Goal: Task Accomplishment & Management: Use online tool/utility

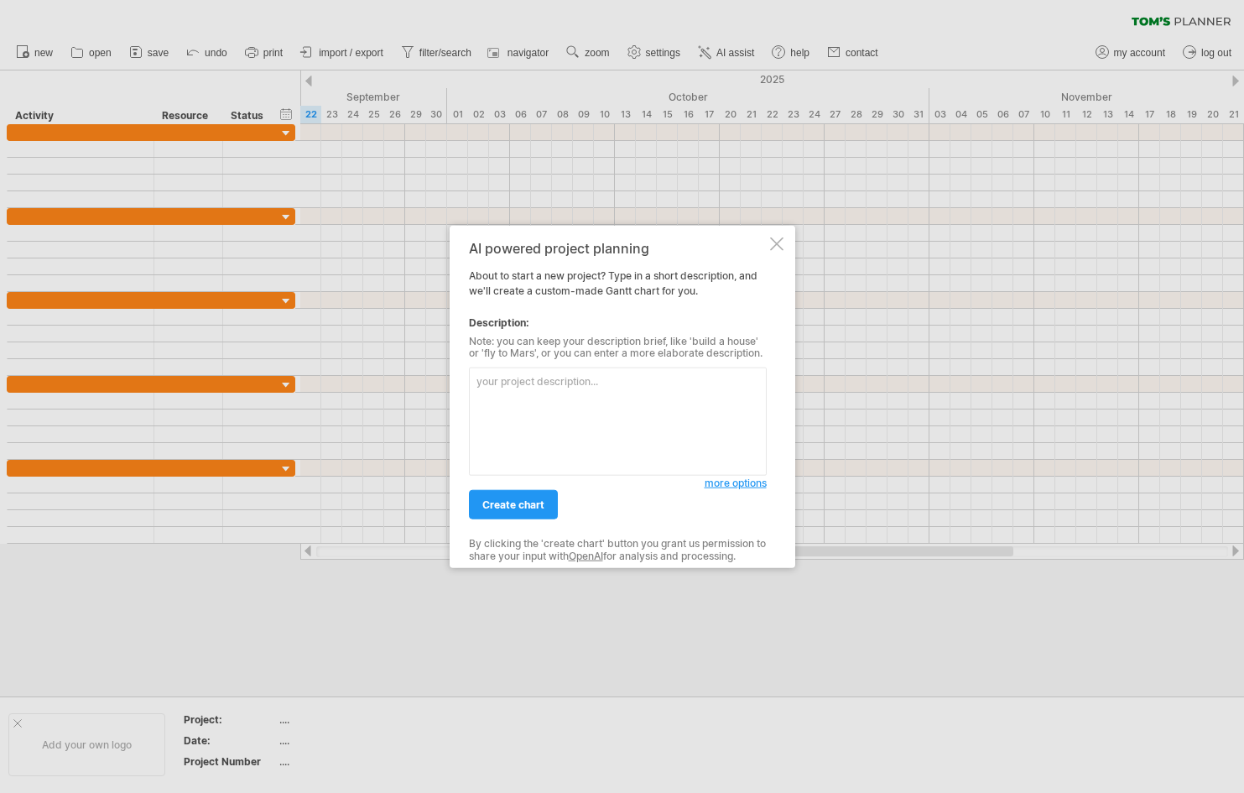
click at [592, 403] on textarea at bounding box center [618, 422] width 298 height 108
paste textarea ""30/40 : loremi 63/88 : dolo 42/59 : sitametc 11/15 : adi7 (eli) se" do ei tem …"
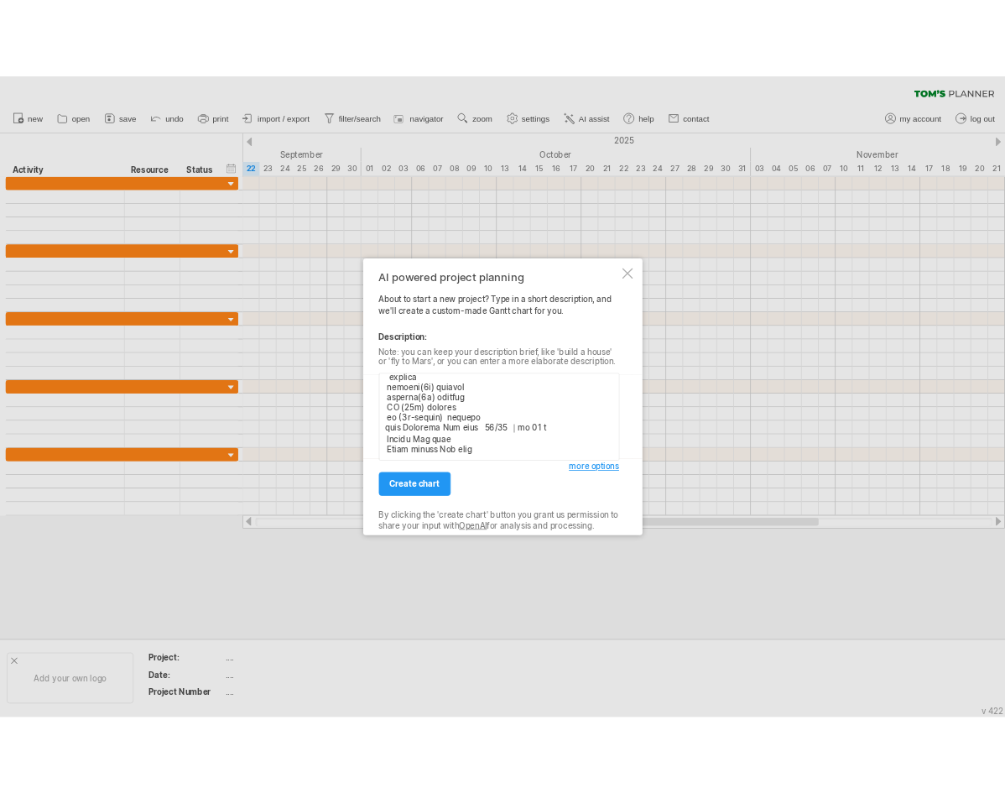
scroll to position [335, 0]
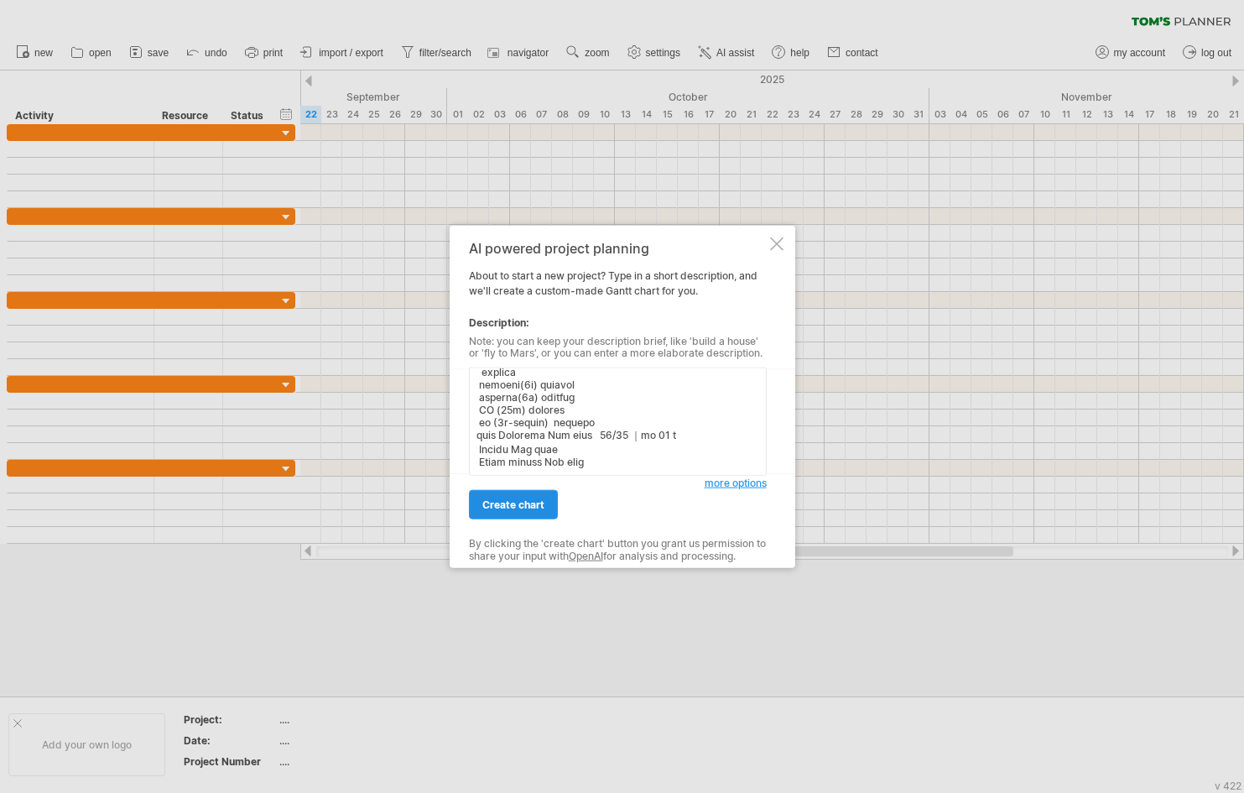
type textarea ""21/33 : loremi 71/90 : dolo 39/66 : sitametc 51/02 : adi2 (eli) se" do ei tem …"
click at [535, 507] on span "create chart" at bounding box center [513, 504] width 62 height 13
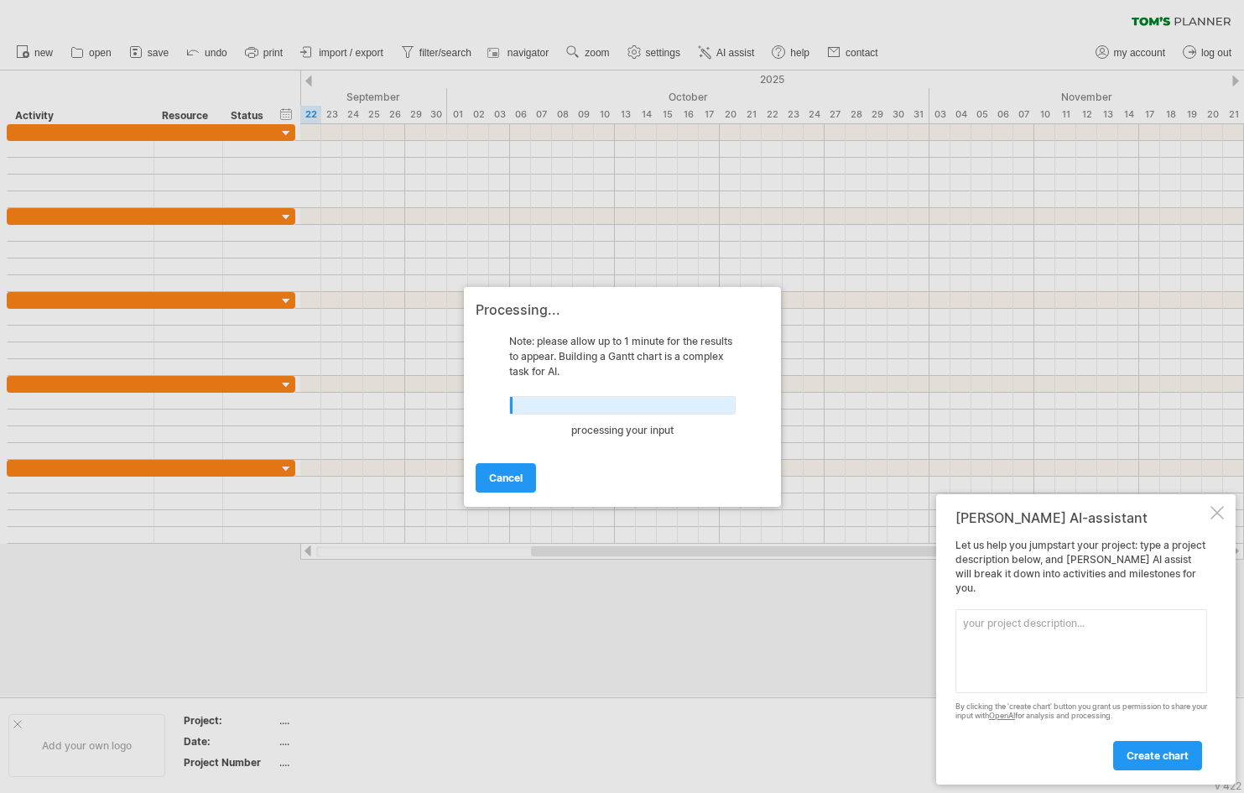
click at [1216, 519] on div at bounding box center [1217, 512] width 13 height 13
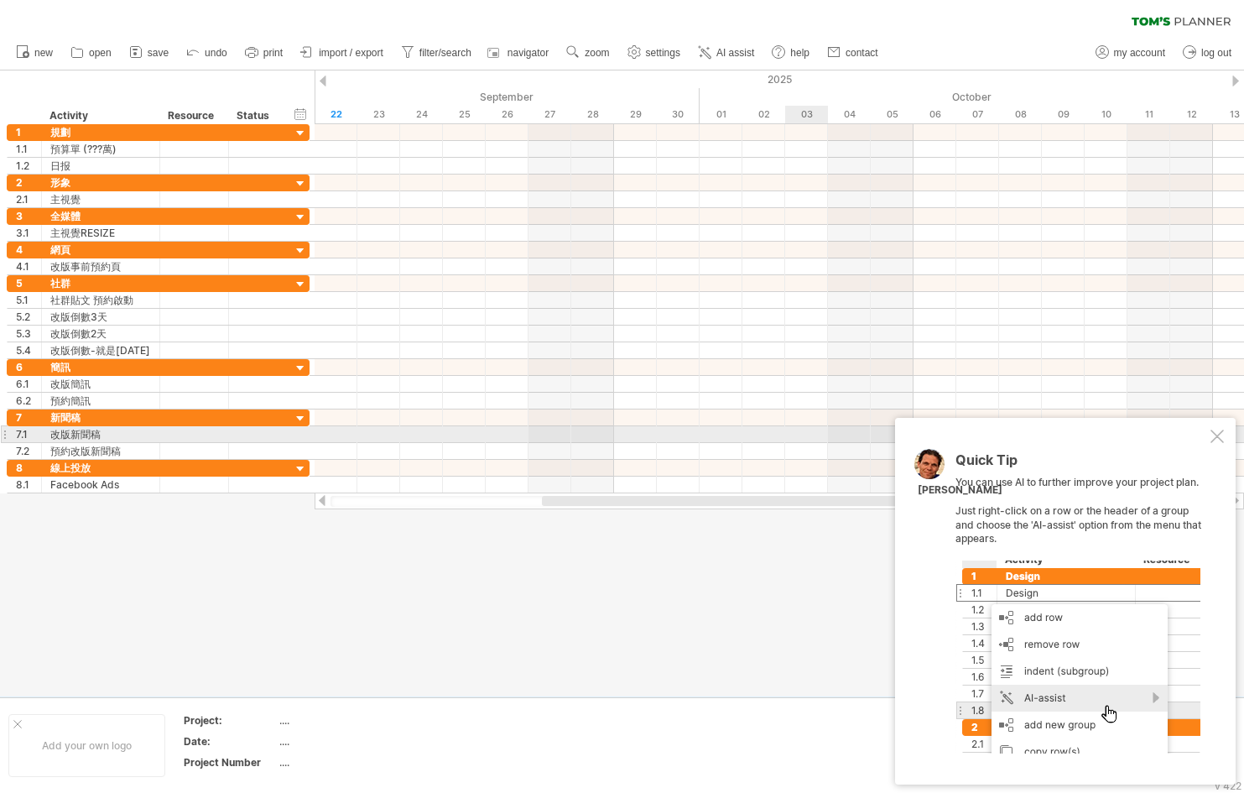
click at [1218, 432] on div at bounding box center [1217, 436] width 13 height 13
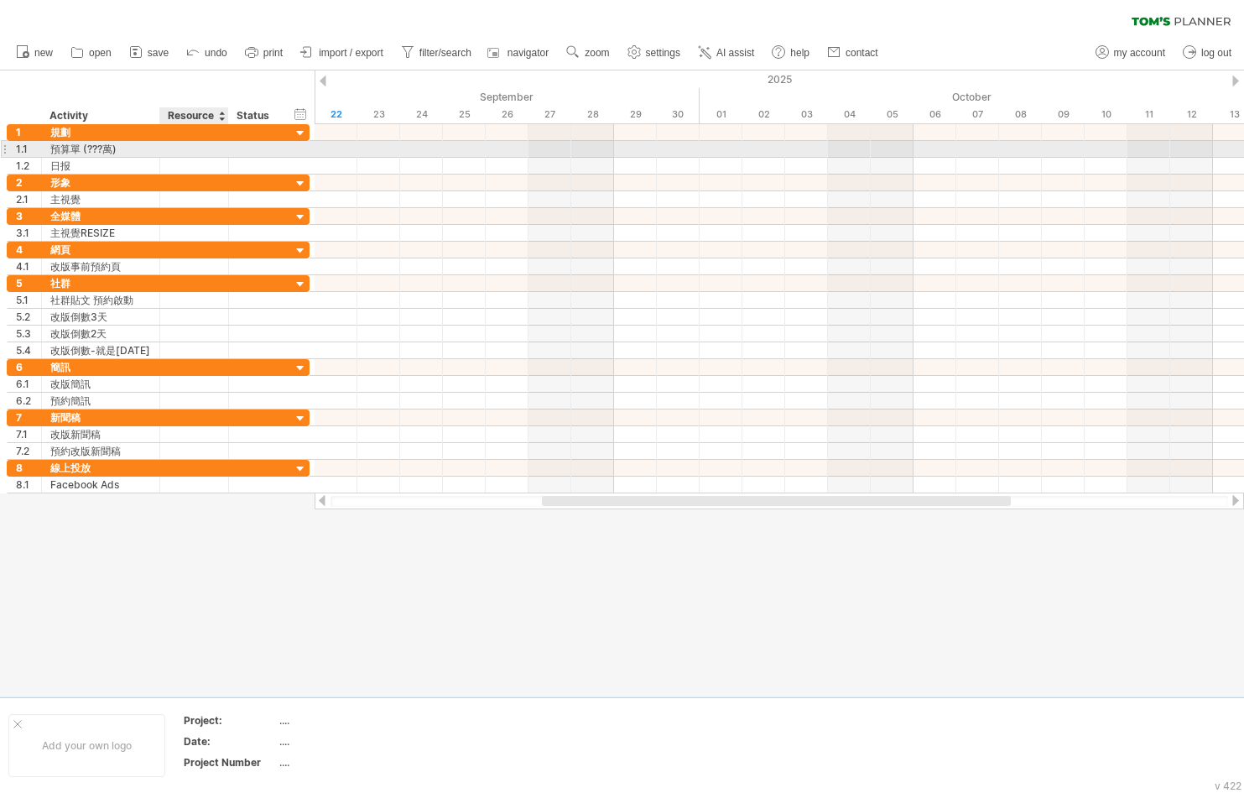
click at [181, 149] on div at bounding box center [194, 149] width 51 height 16
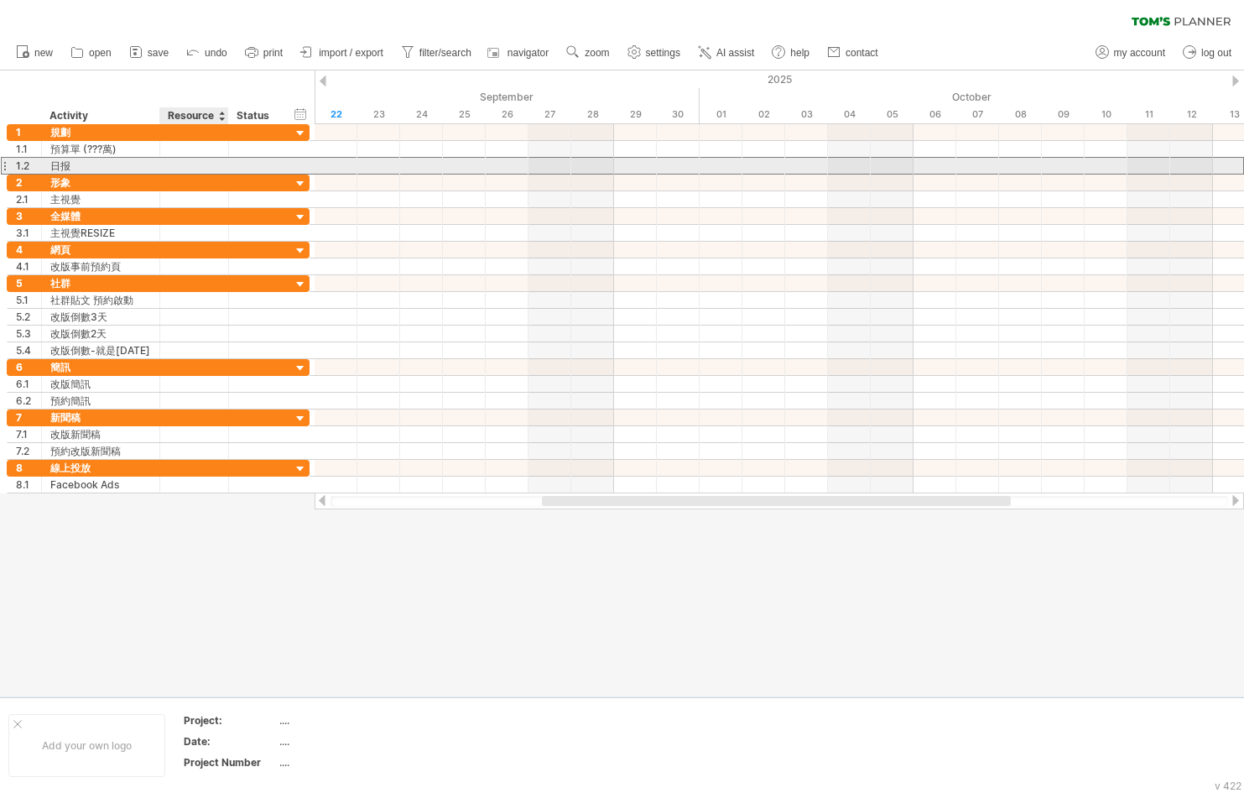
click at [204, 162] on div at bounding box center [194, 166] width 51 height 16
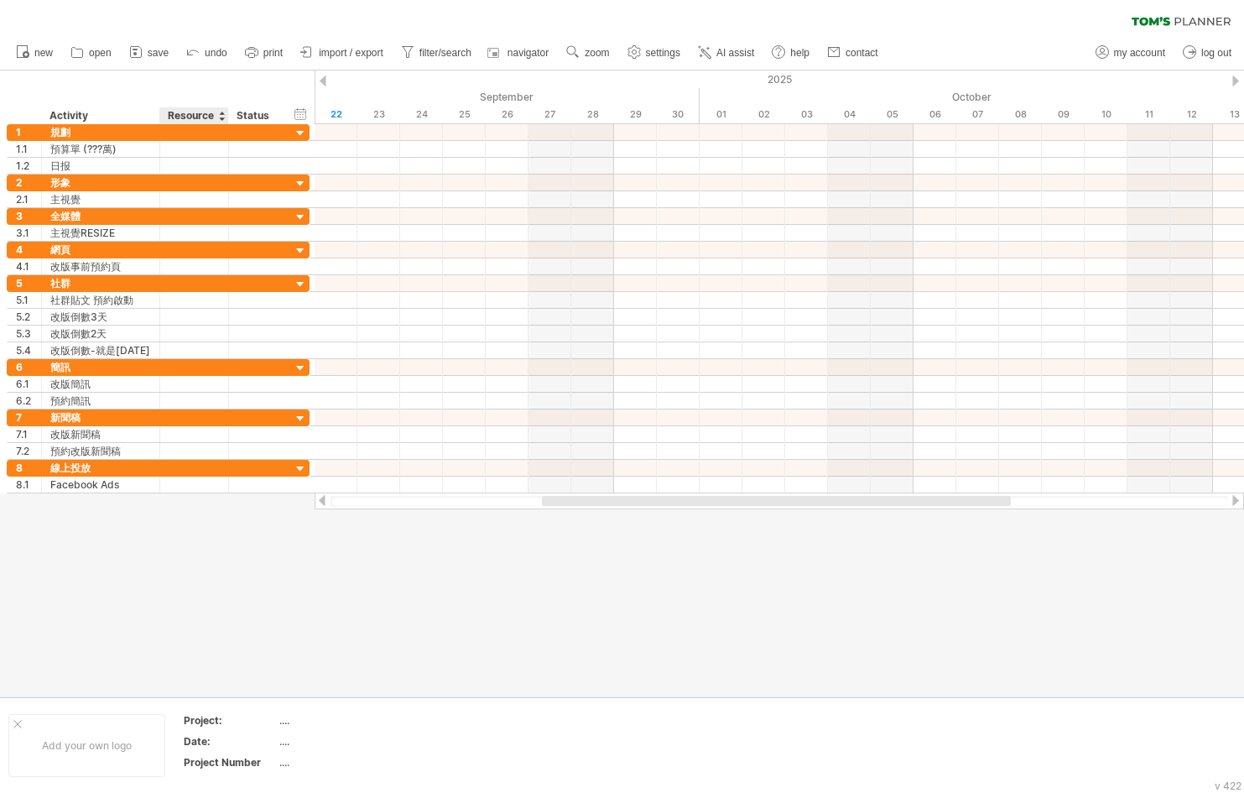
click at [210, 113] on div "Resource" at bounding box center [193, 115] width 51 height 17
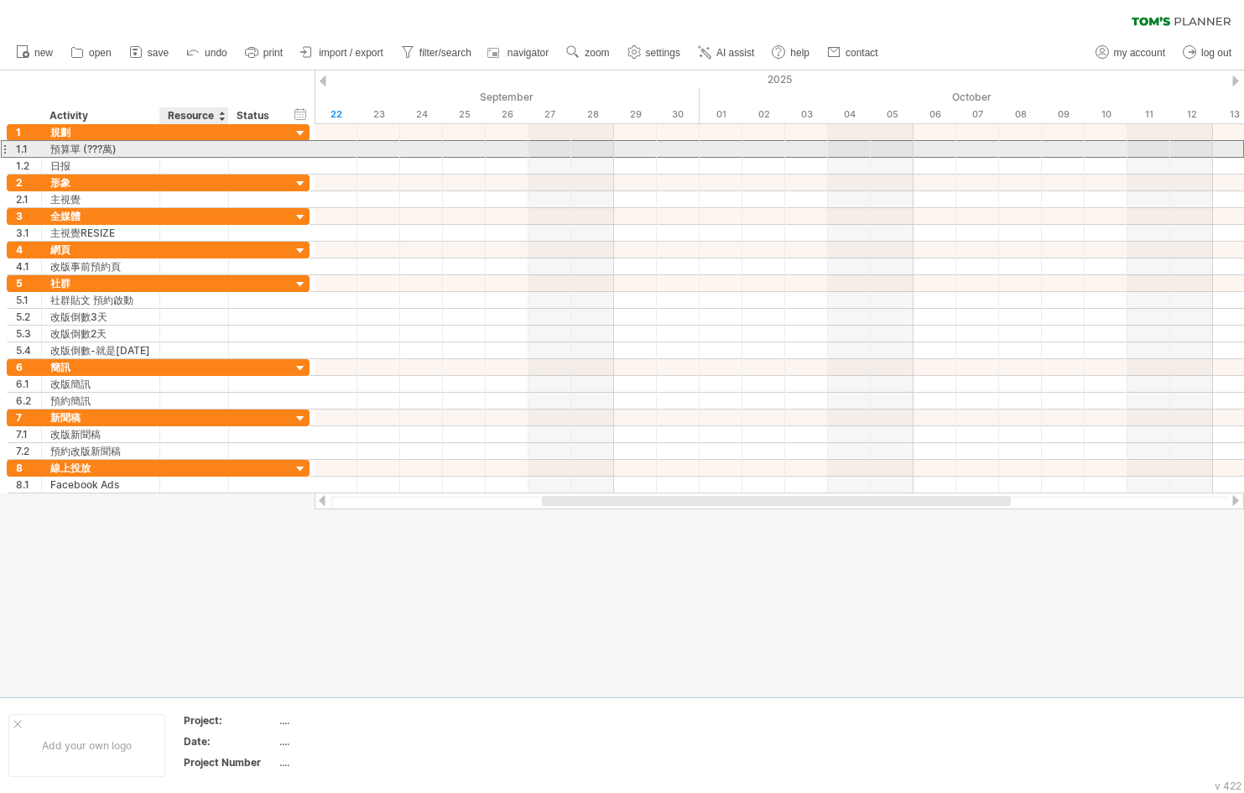
drag, startPoint x: 204, startPoint y: 154, endPoint x: 190, endPoint y: 154, distance: 14.3
click at [203, 154] on div at bounding box center [194, 149] width 51 height 16
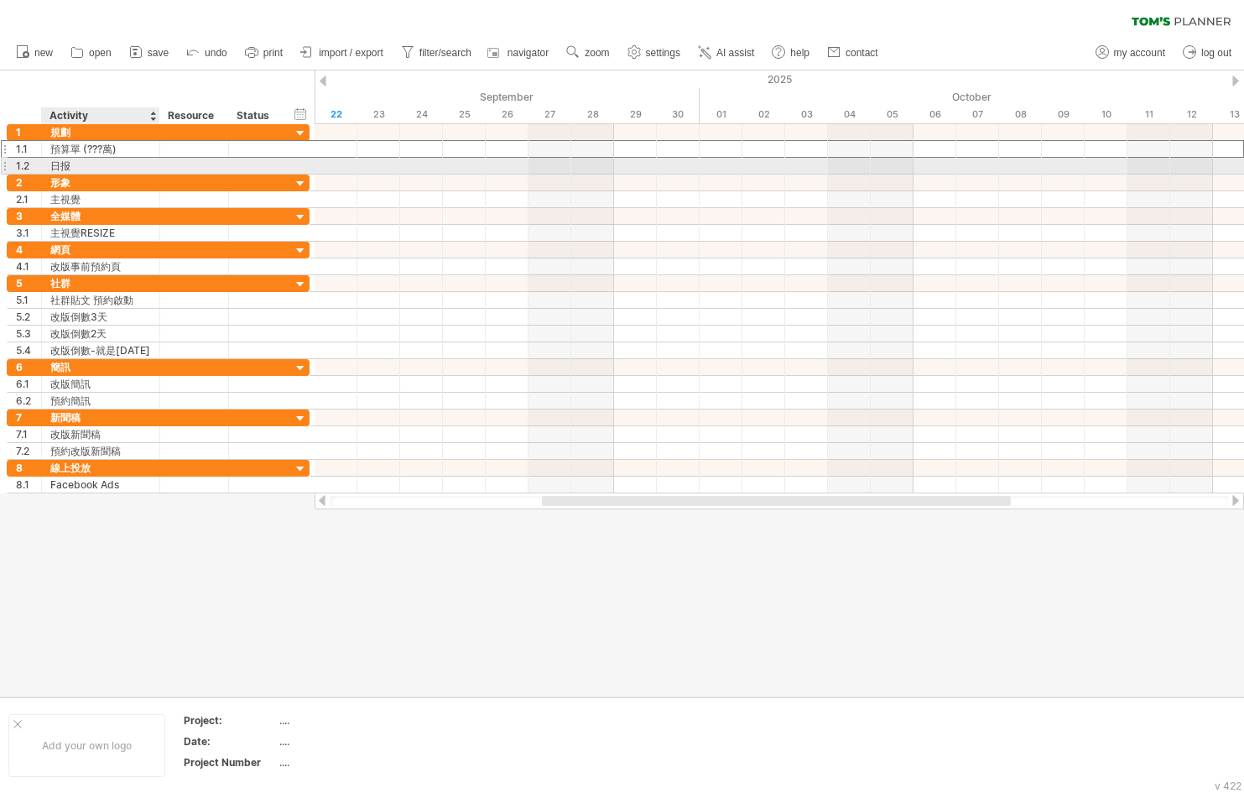
click at [104, 164] on div "日报" at bounding box center [100, 166] width 101 height 16
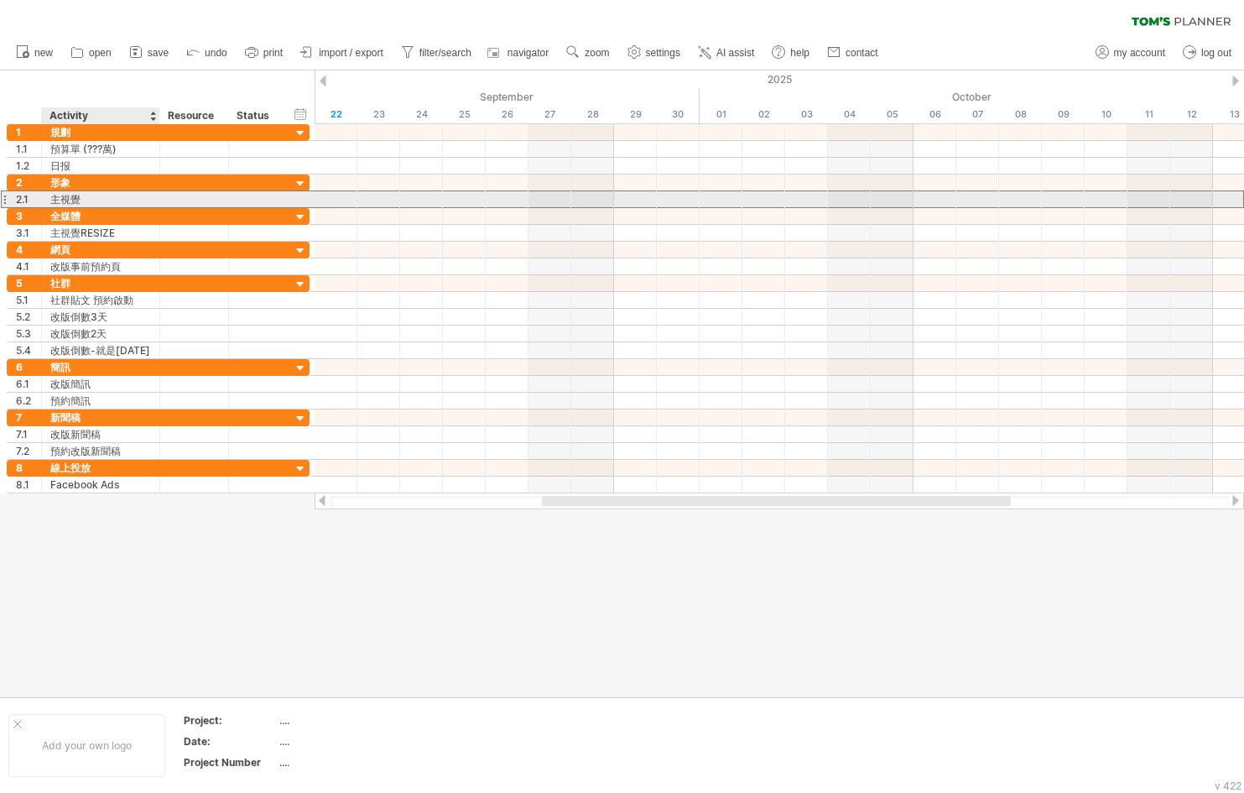
click at [107, 195] on div "主視覺" at bounding box center [100, 199] width 101 height 16
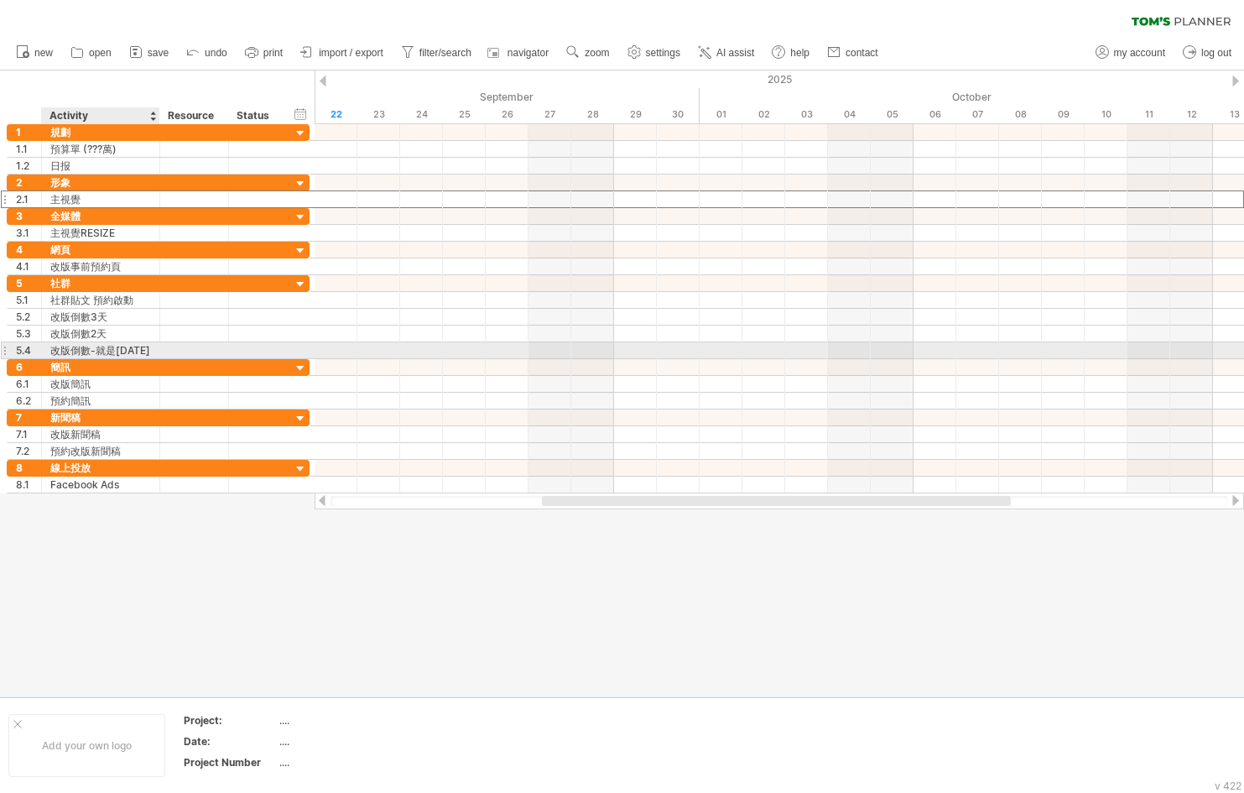
click at [95, 349] on div "改版倒數-就是[DATE]" at bounding box center [100, 350] width 101 height 16
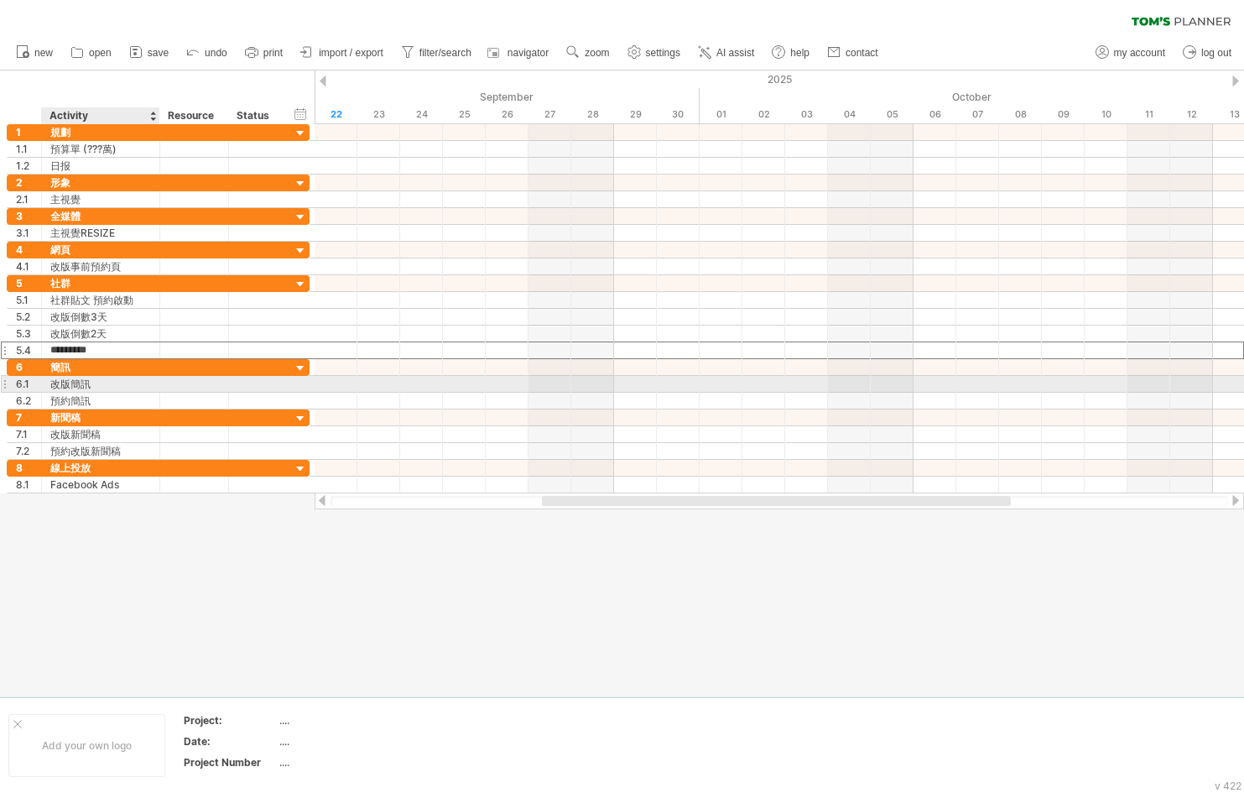
click at [98, 386] on div "改版簡訊" at bounding box center [100, 384] width 101 height 16
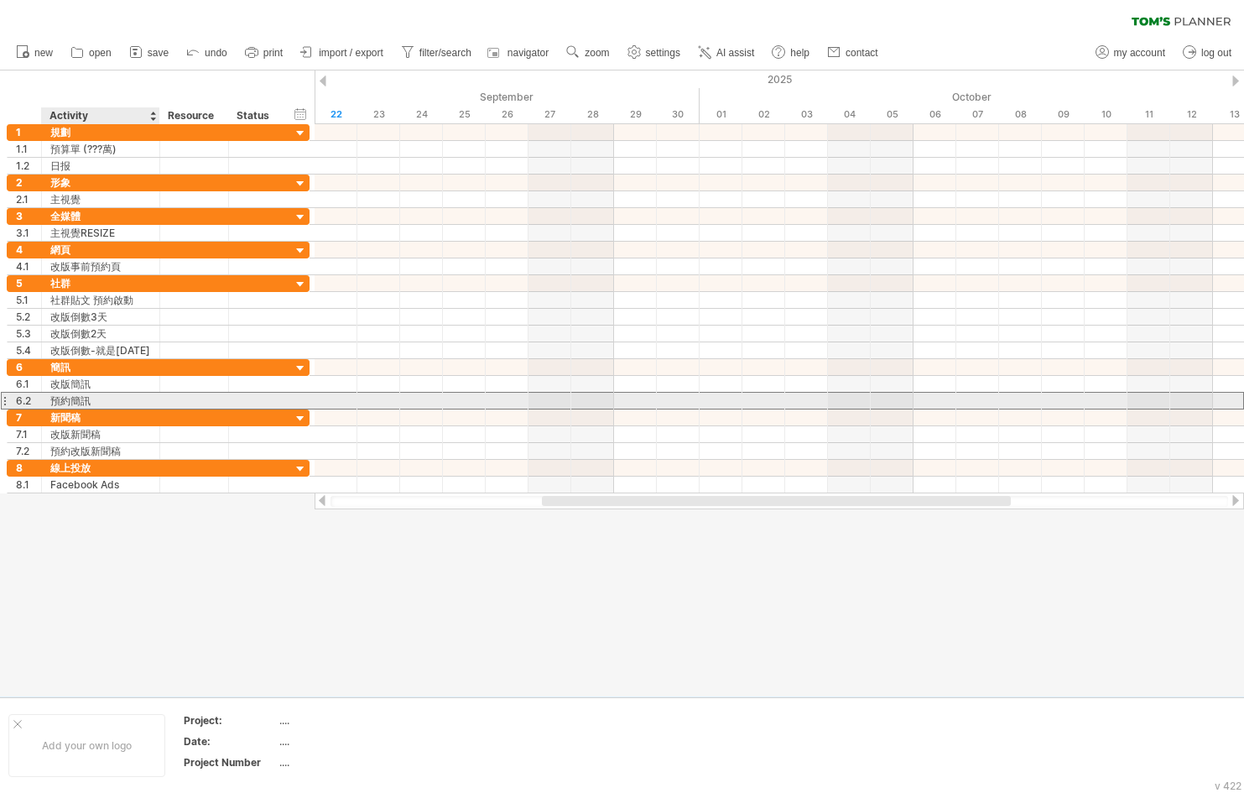
click at [96, 401] on div "預約簡訊" at bounding box center [100, 401] width 101 height 16
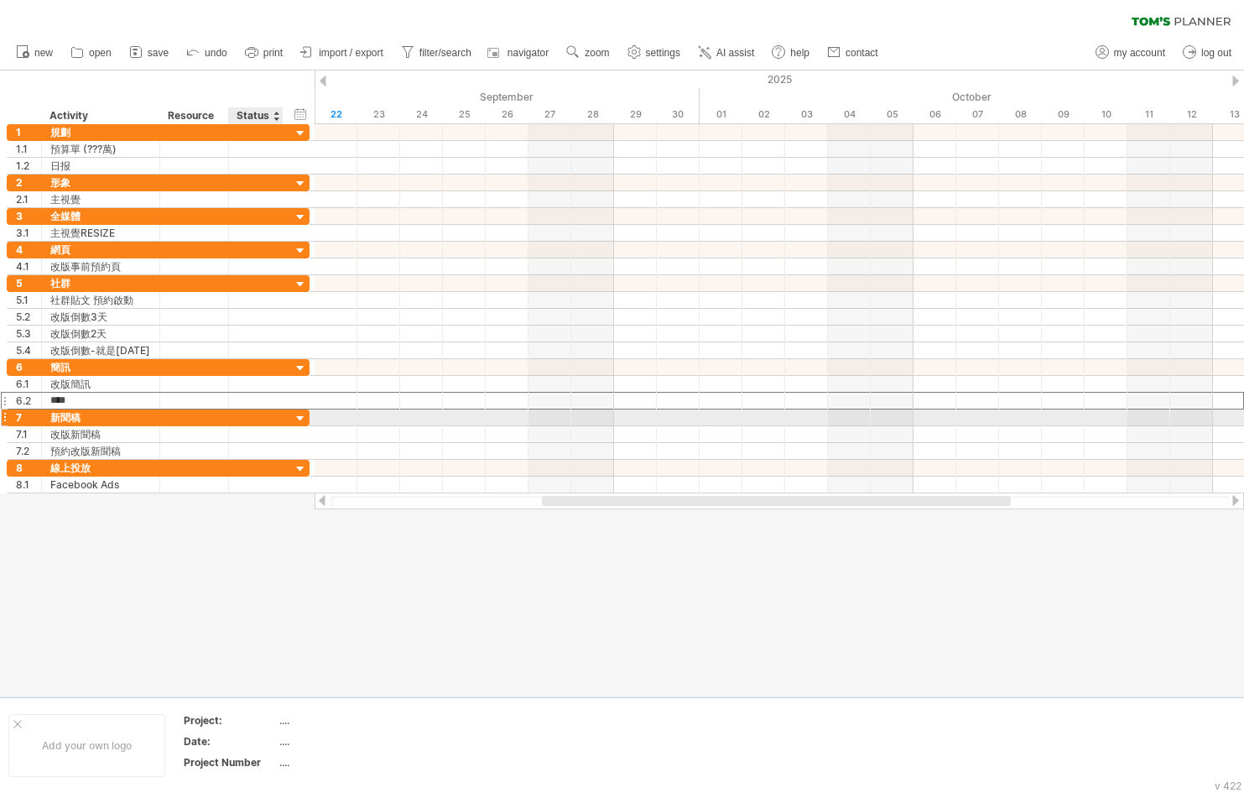
click at [300, 417] on div at bounding box center [301, 419] width 16 height 16
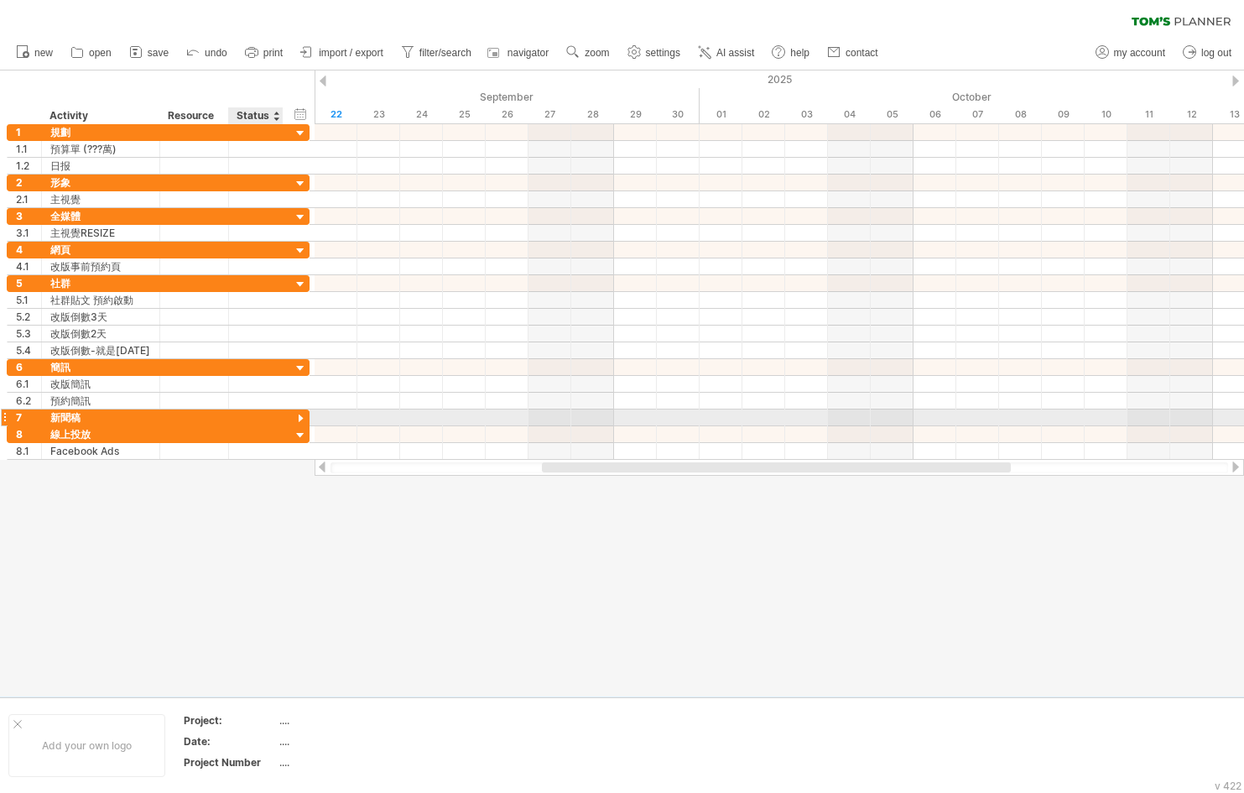
click at [301, 419] on div at bounding box center [301, 419] width 16 height 16
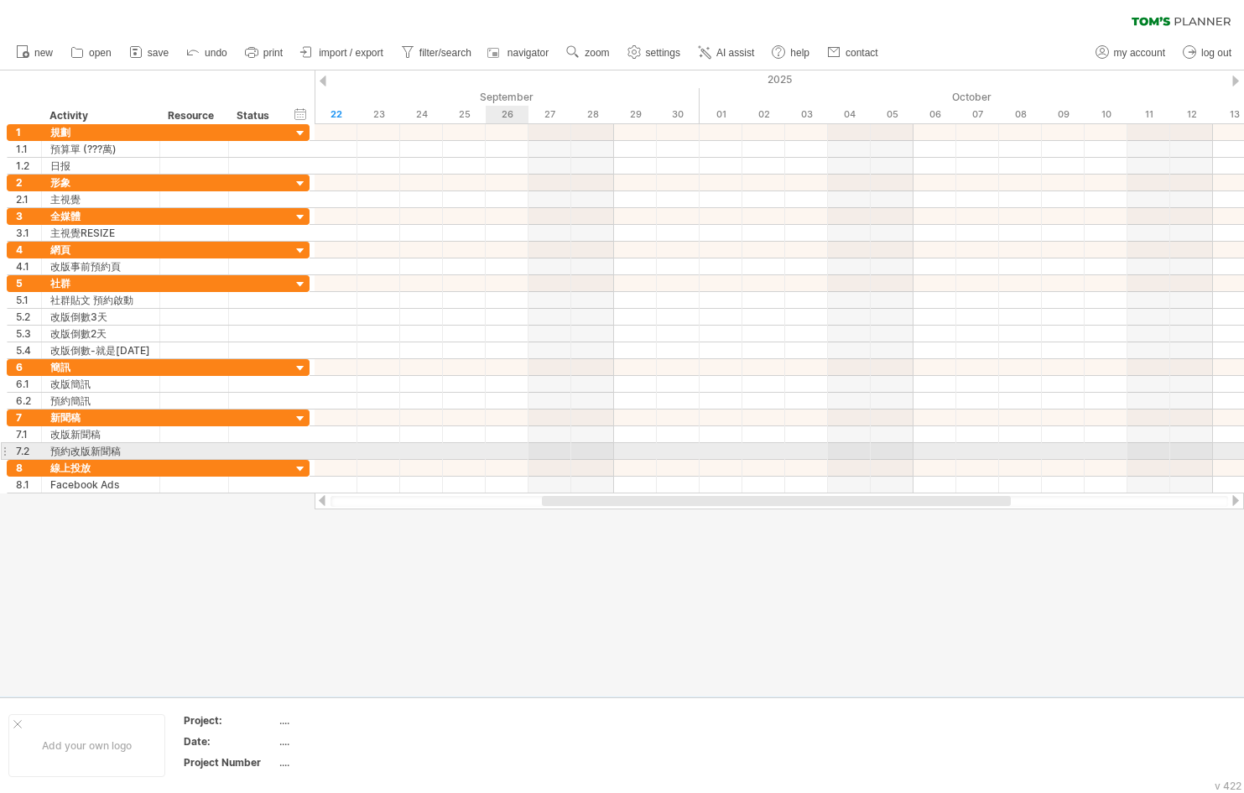
click at [497, 446] on div at bounding box center [780, 451] width 930 height 17
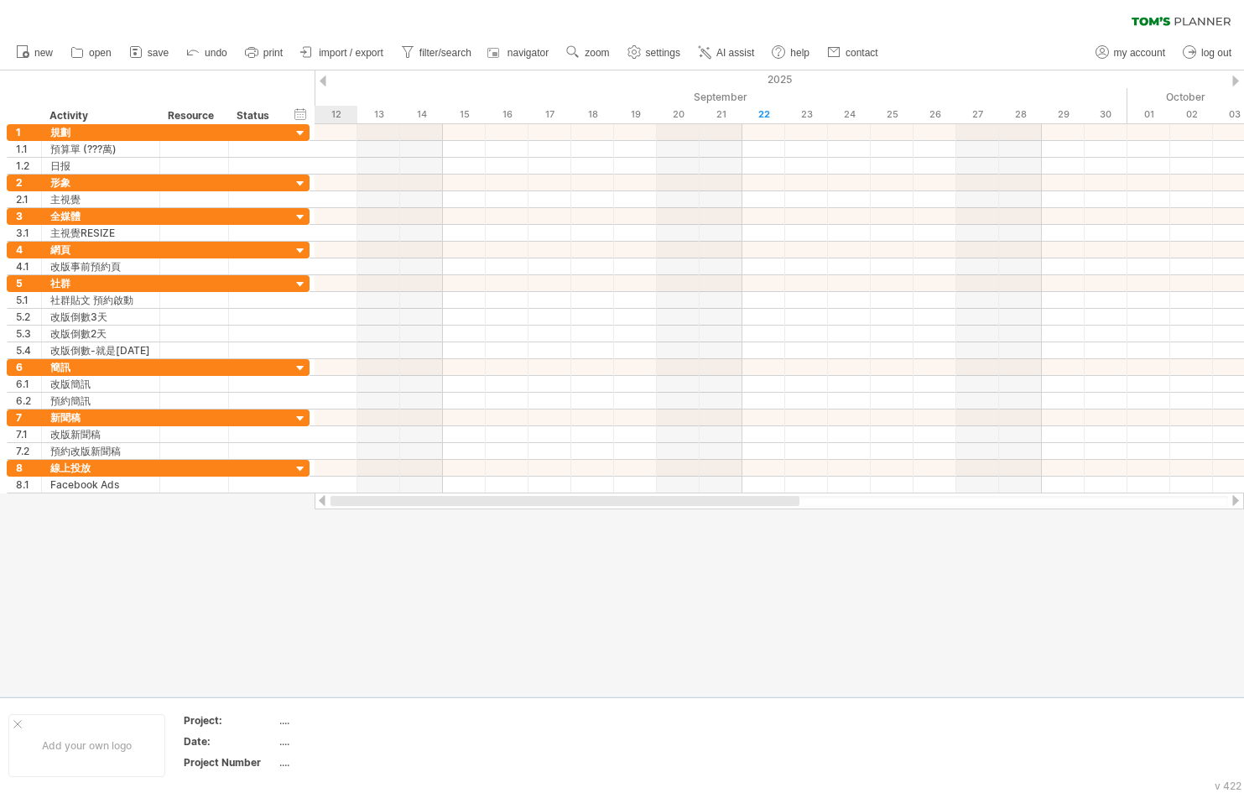
drag, startPoint x: 603, startPoint y: 503, endPoint x: 277, endPoint y: 532, distance: 327.6
click at [277, 532] on div "Trying to reach [DOMAIN_NAME] Connected again... 0% clear filter new 1" at bounding box center [622, 396] width 1244 height 793
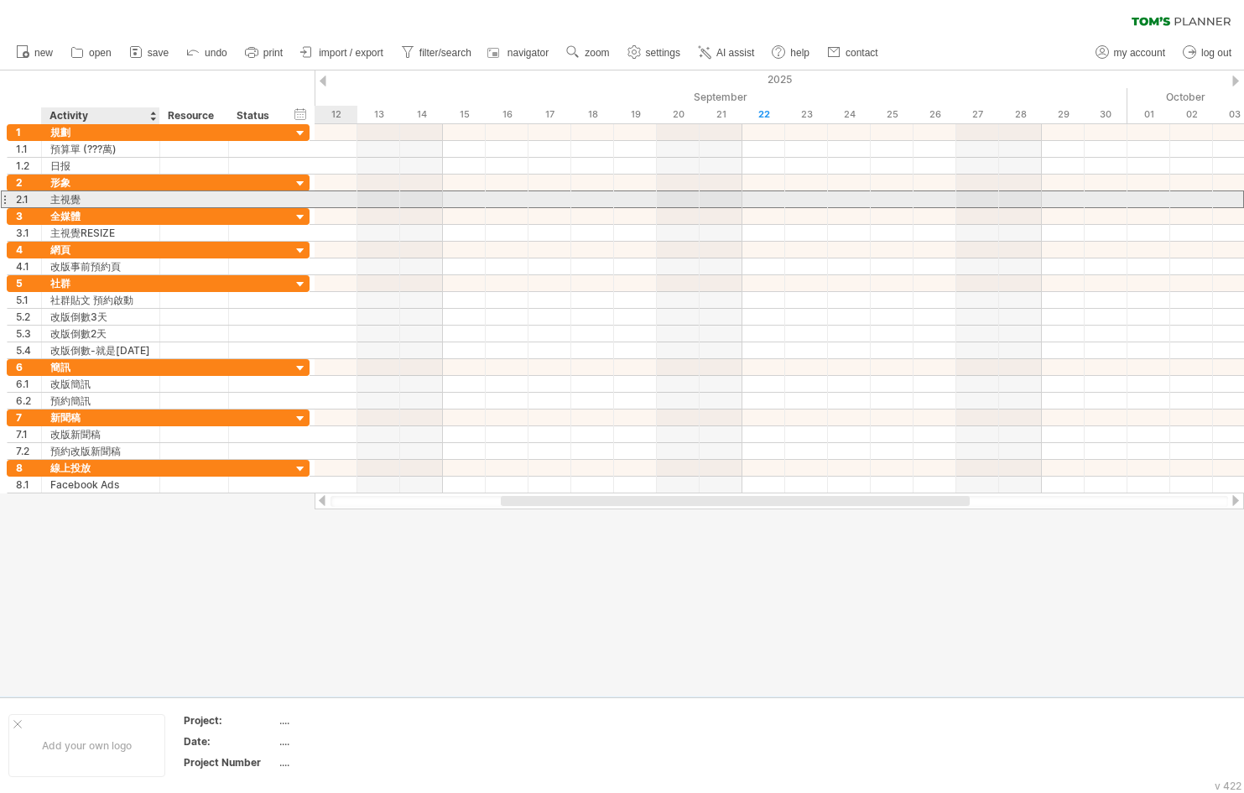
click at [94, 199] on div "主視覺" at bounding box center [100, 199] width 101 height 16
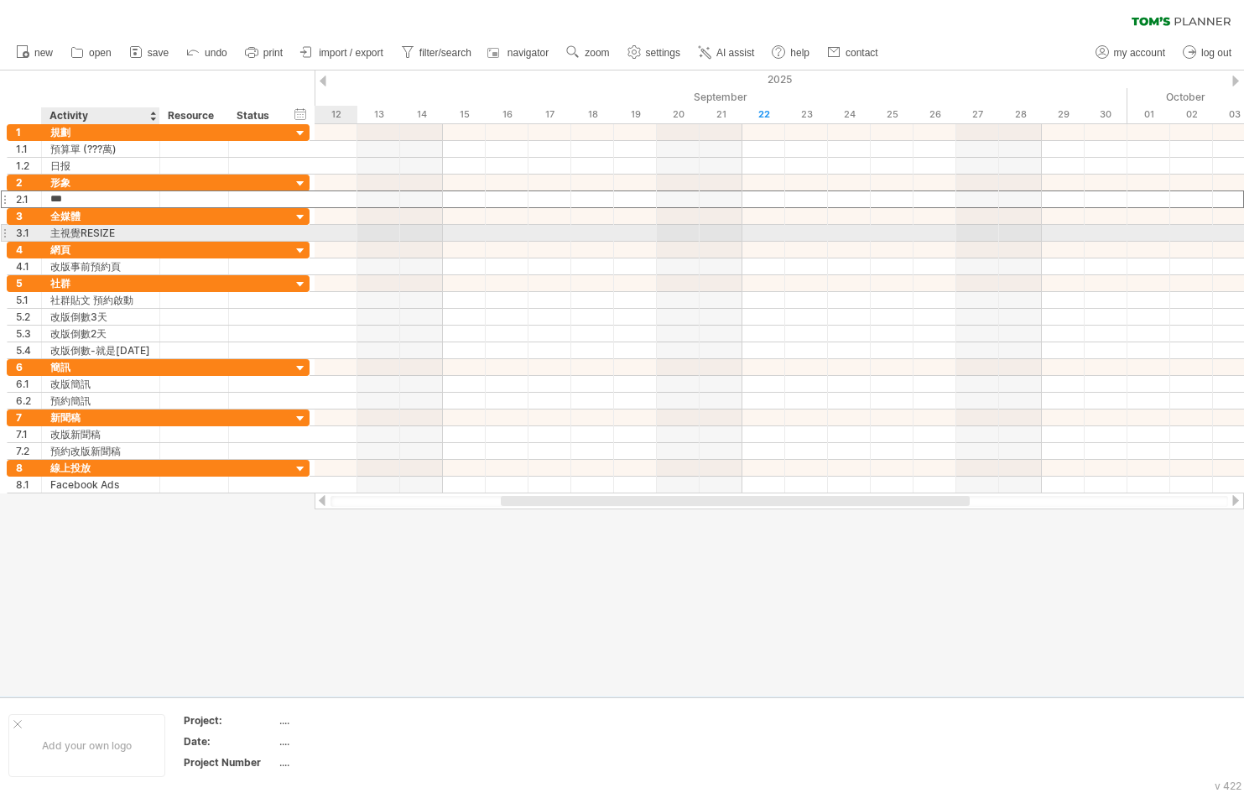
click at [108, 235] on div "主視覺RESIZE" at bounding box center [100, 233] width 101 height 16
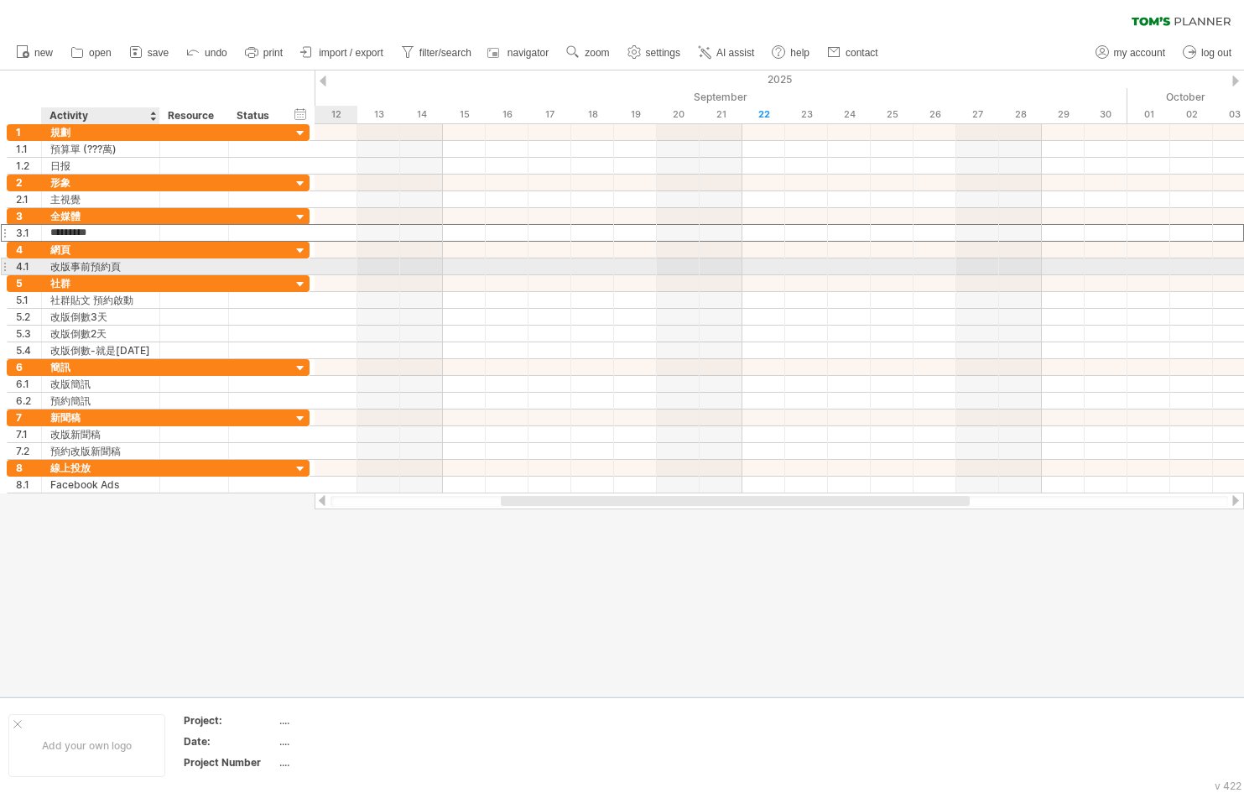
click at [123, 263] on div "改版事前預約頁" at bounding box center [100, 266] width 101 height 16
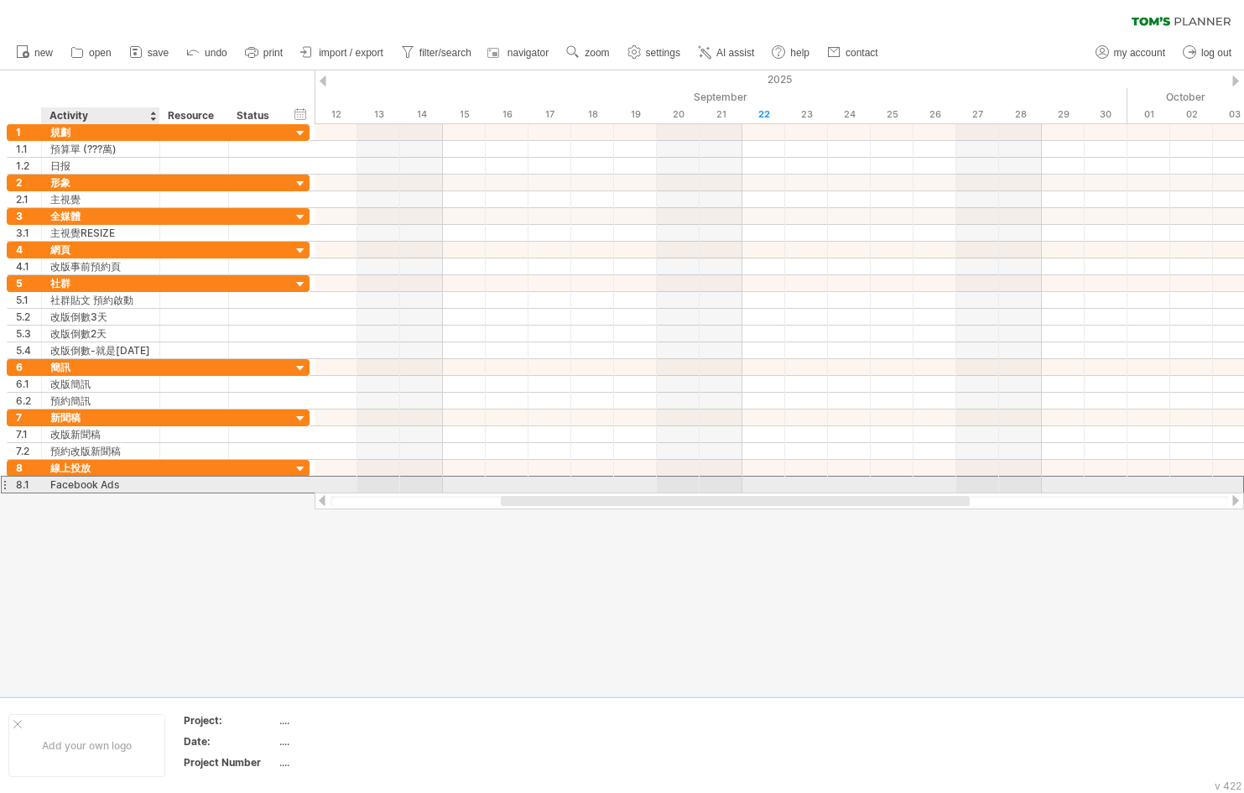
click at [153, 486] on div "**********" at bounding box center [101, 485] width 118 height 16
click at [101, 486] on div "Facebook Ads" at bounding box center [100, 485] width 101 height 16
click at [0, 0] on input "**********" at bounding box center [0, 0] width 0 height 0
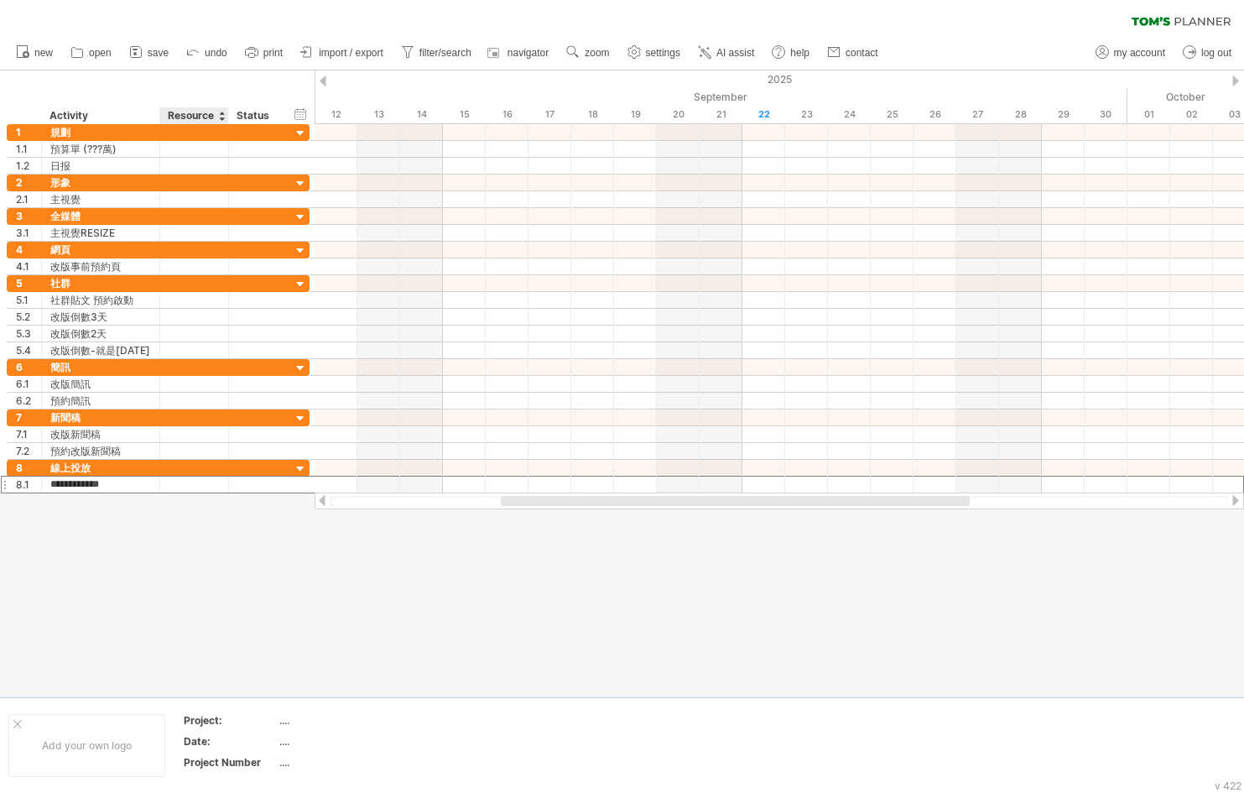
click at [203, 527] on div at bounding box center [622, 383] width 1244 height 626
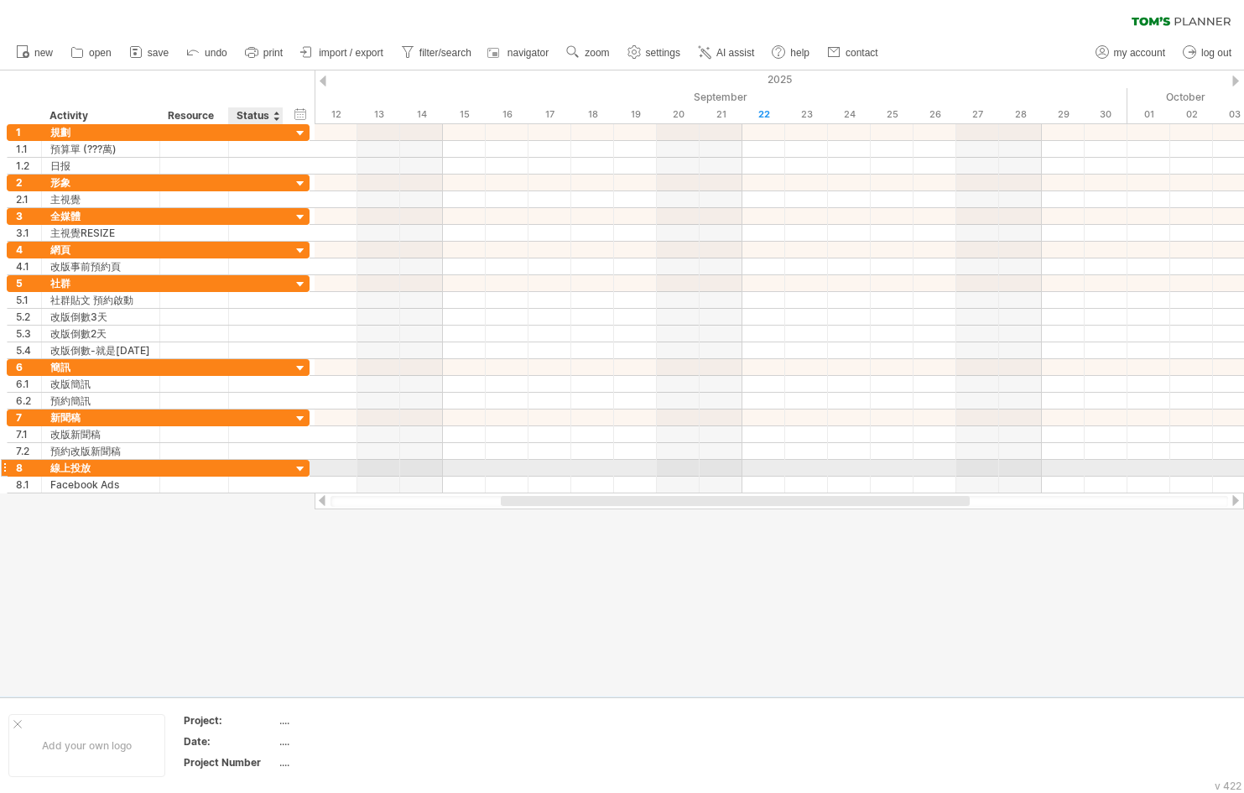
click at [302, 468] on div at bounding box center [301, 469] width 16 height 16
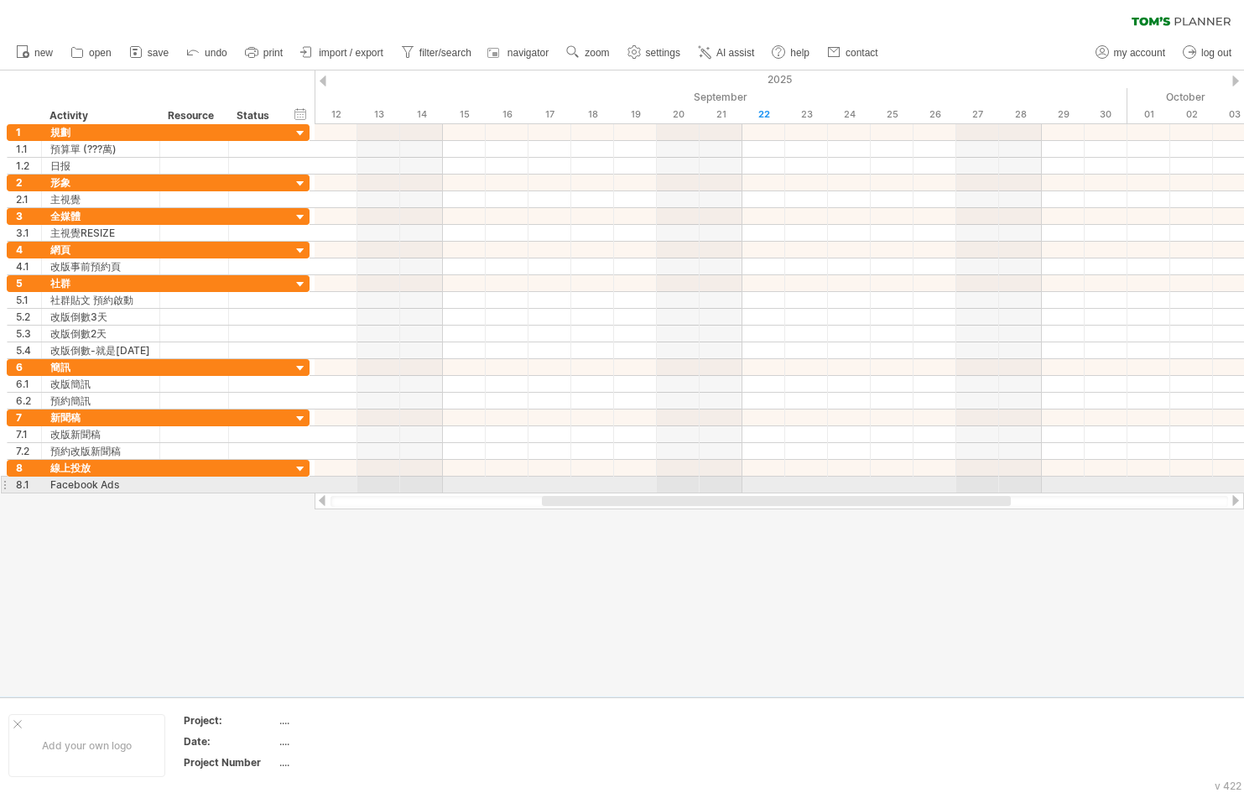
click at [1, 481] on div "**********" at bounding box center [155, 308] width 310 height 369
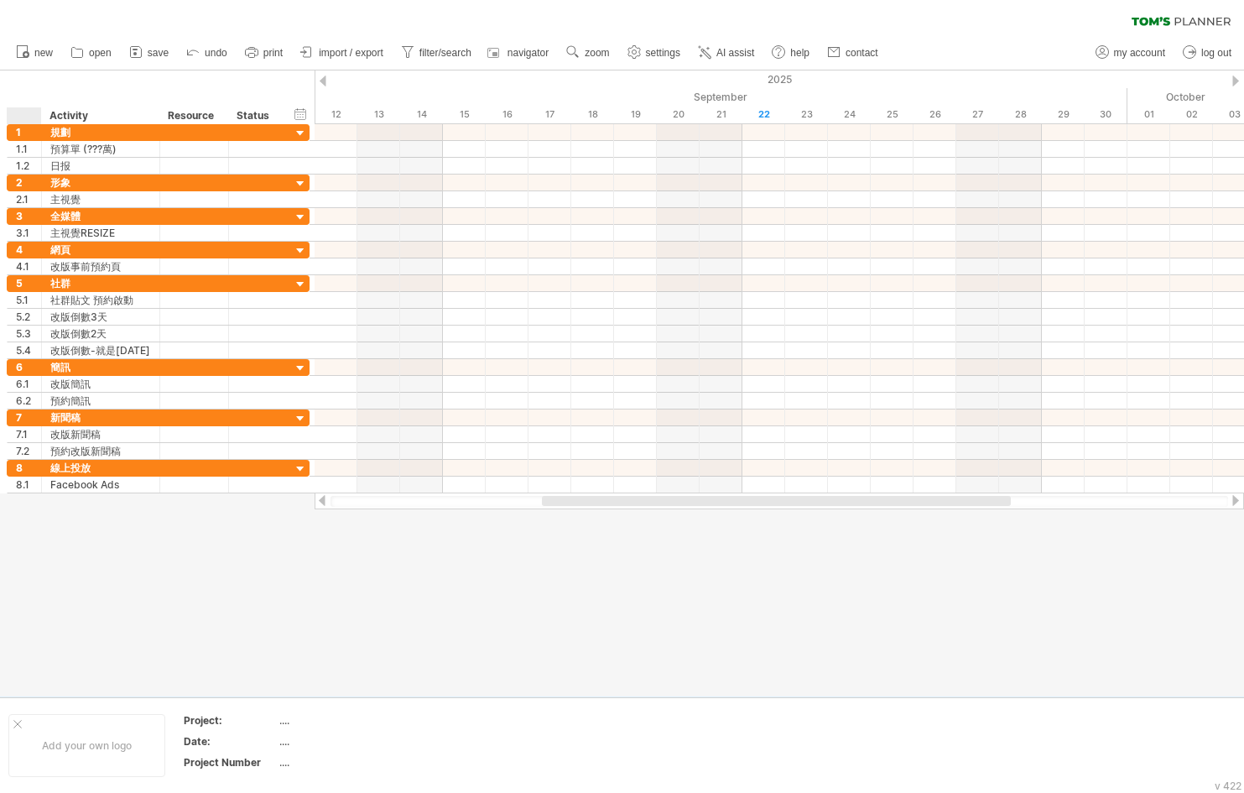
click at [36, 508] on div at bounding box center [622, 383] width 1244 height 626
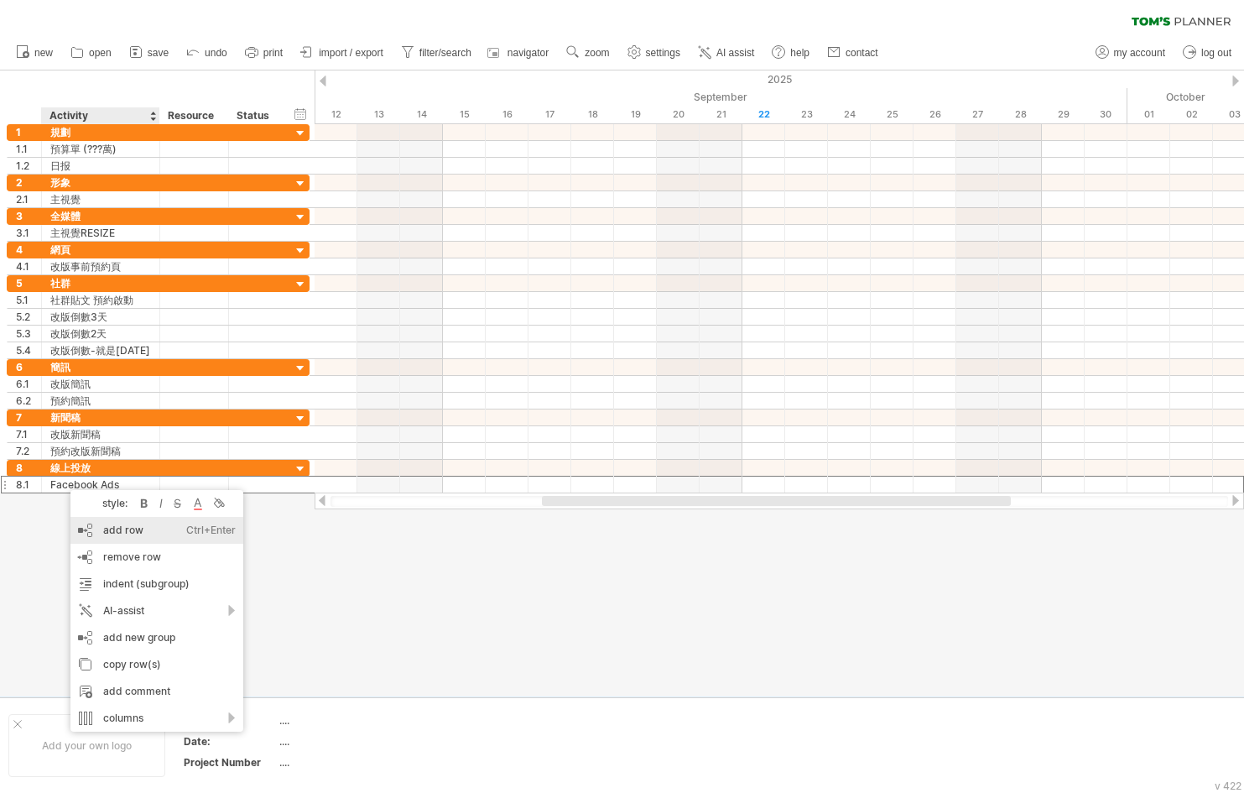
click at [119, 529] on div "add row Ctrl+Enter Cmd+Enter" at bounding box center [156, 530] width 173 height 27
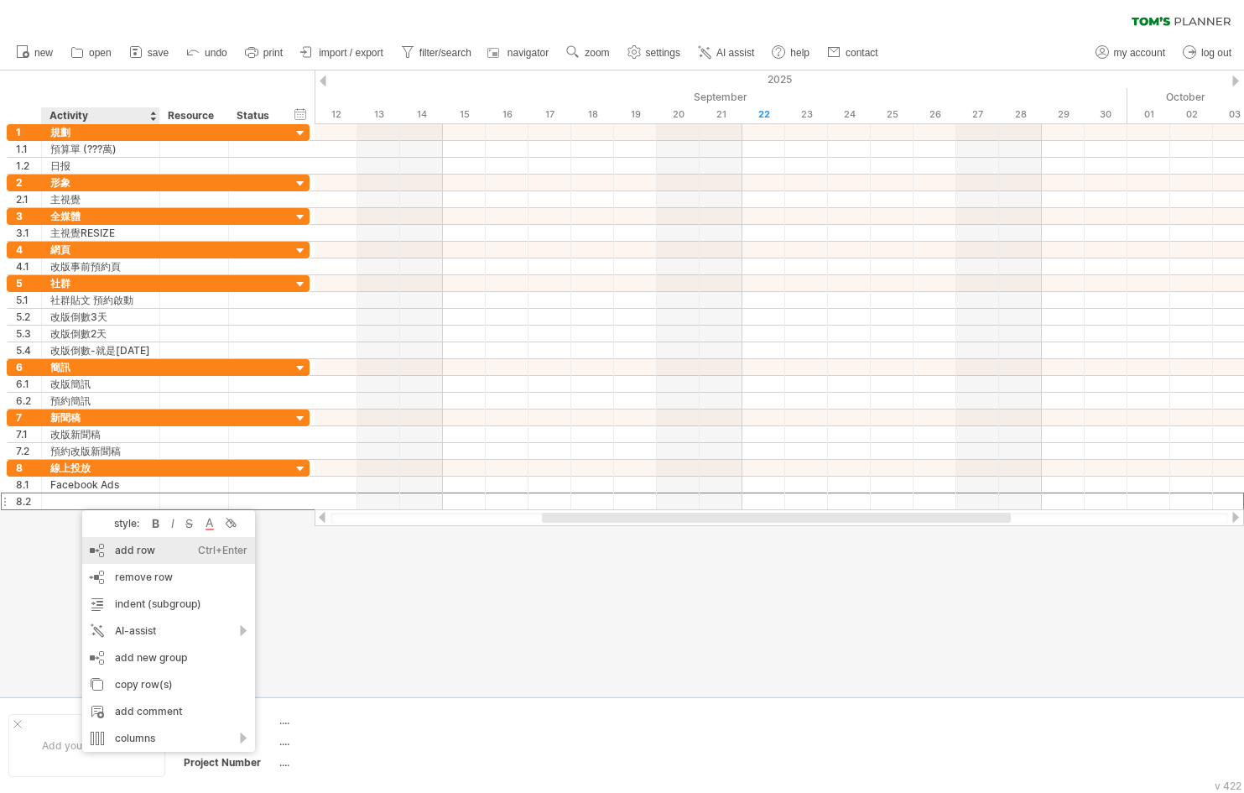
click at [136, 546] on div "add row Ctrl+Enter Cmd+Enter" at bounding box center [168, 550] width 173 height 27
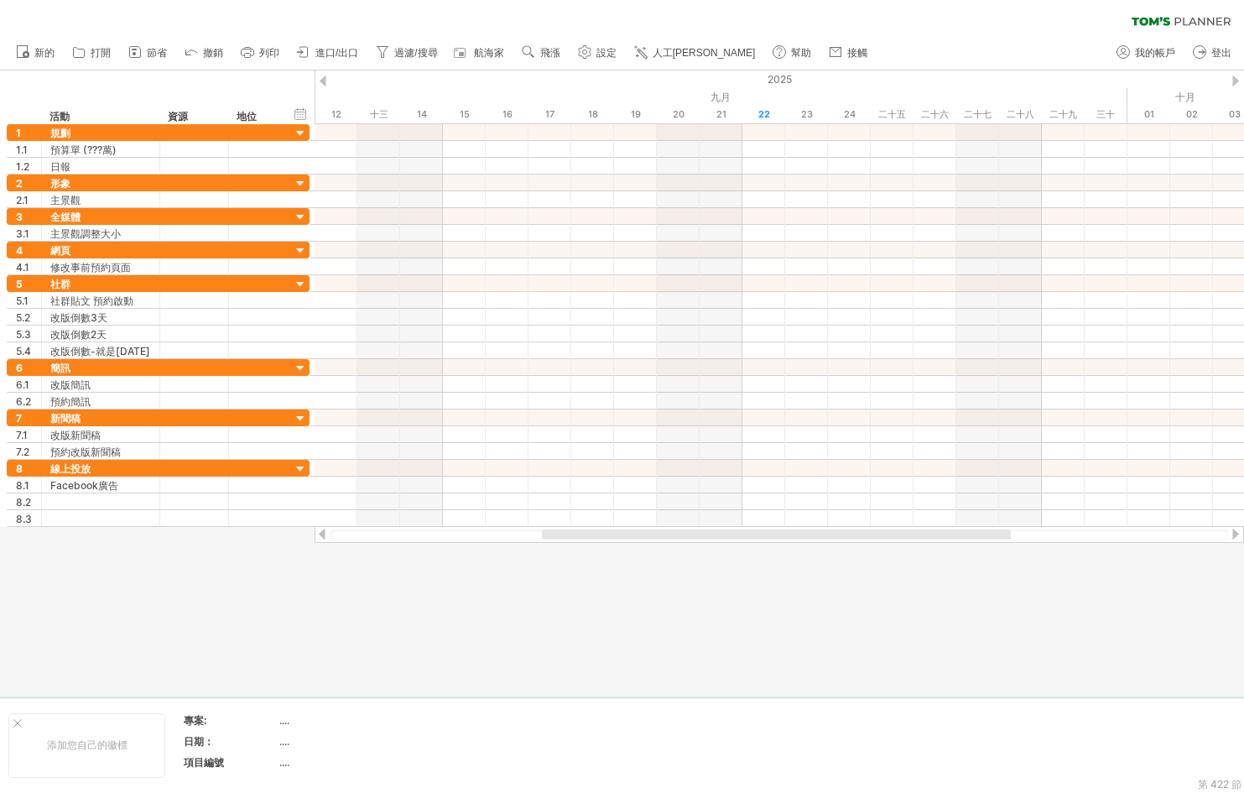
click at [701, 18] on div "清除過濾器 重新套用濾鏡" at bounding box center [622, 17] width 1244 height 35
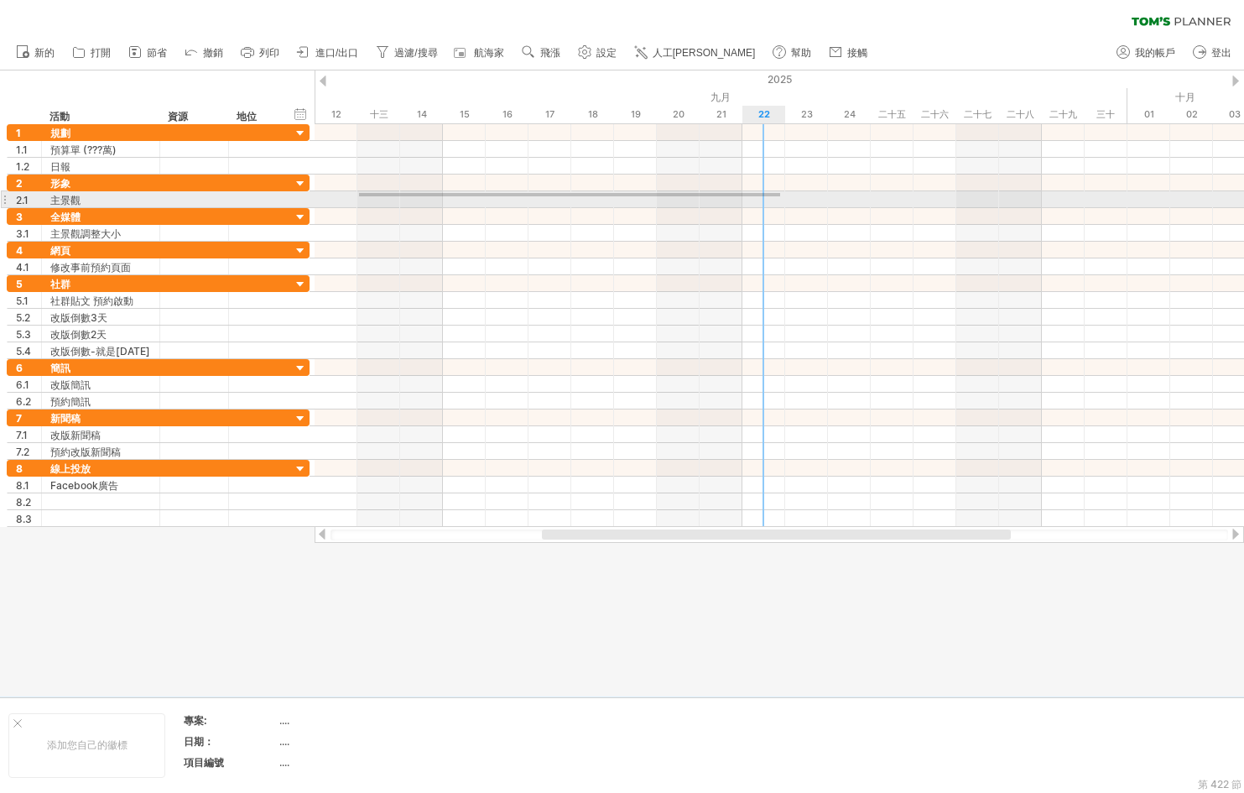
drag, startPoint x: 359, startPoint y: 193, endPoint x: 780, endPoint y: 196, distance: 421.2
click at [780, 196] on div at bounding box center [780, 199] width 930 height 17
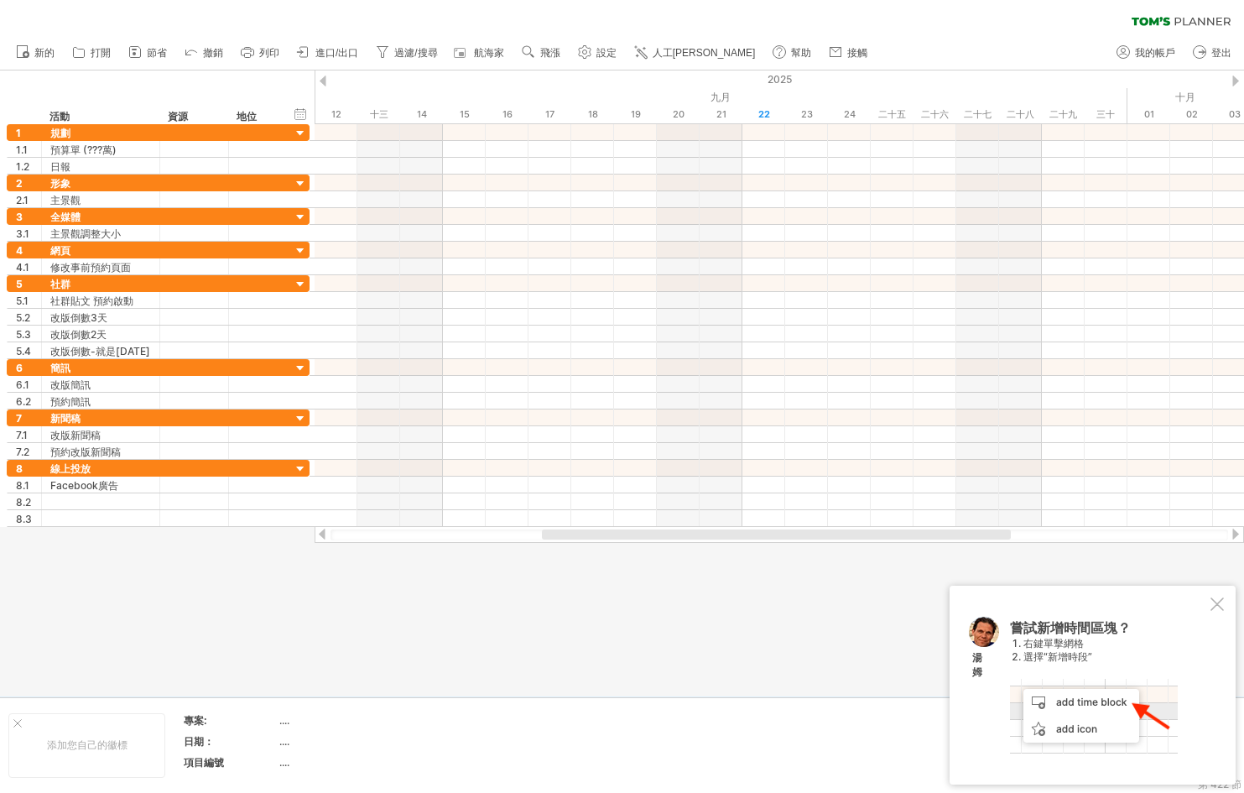
click at [1220, 604] on div at bounding box center [1217, 603] width 13 height 13
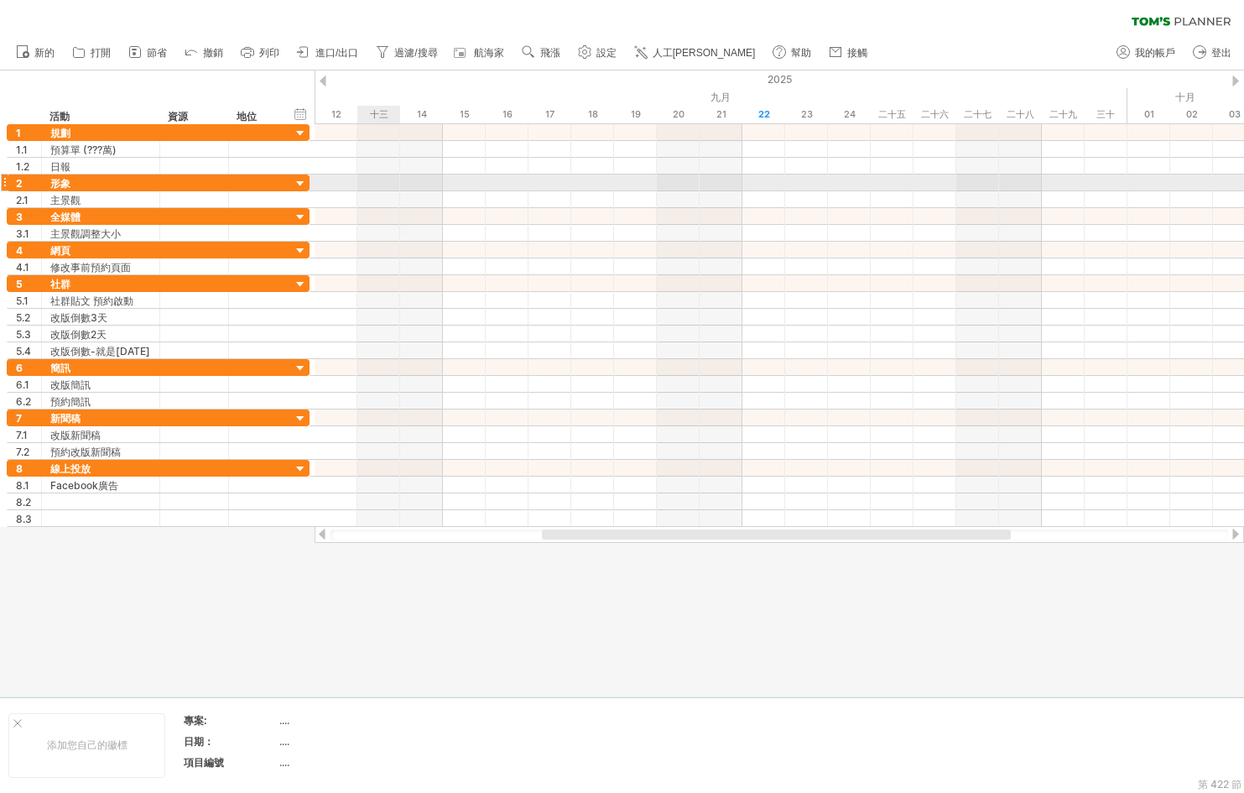
click at [372, 183] on div at bounding box center [780, 183] width 930 height 17
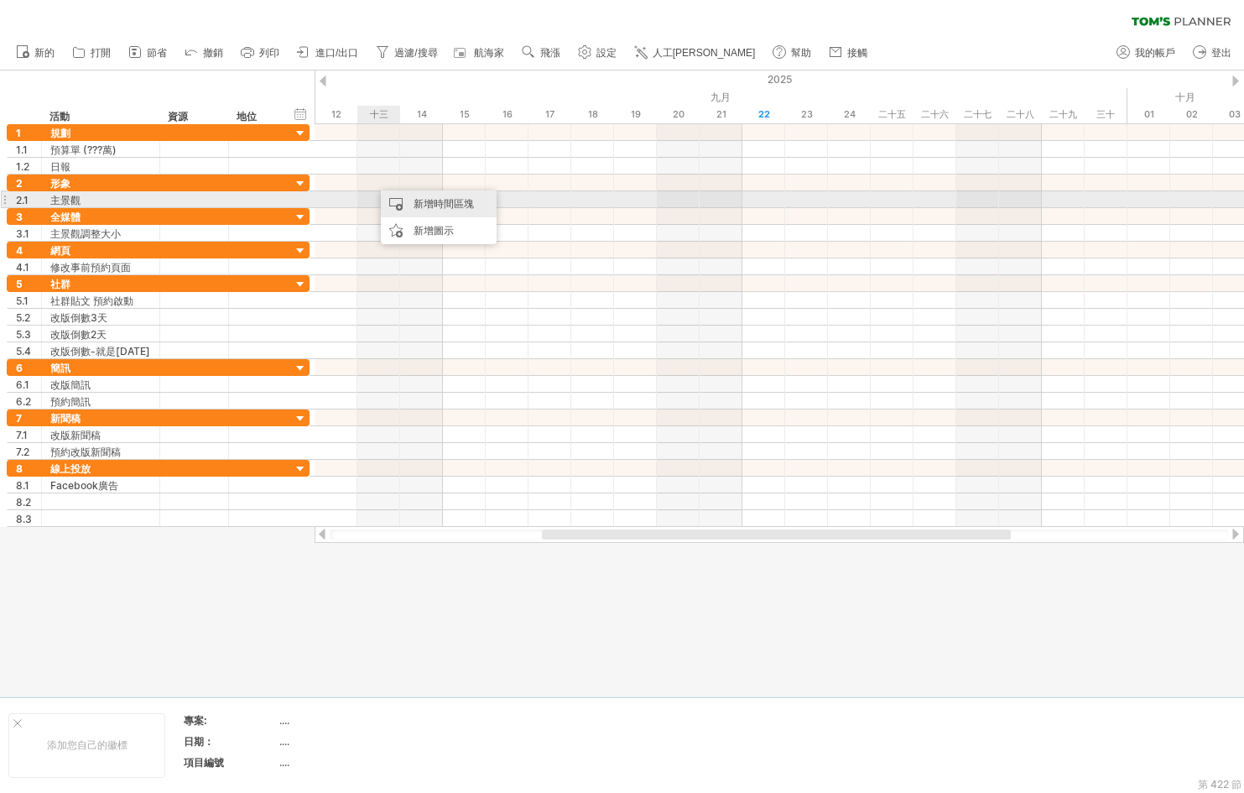
click at [409, 204] on div "新增時間區塊" at bounding box center [439, 203] width 116 height 27
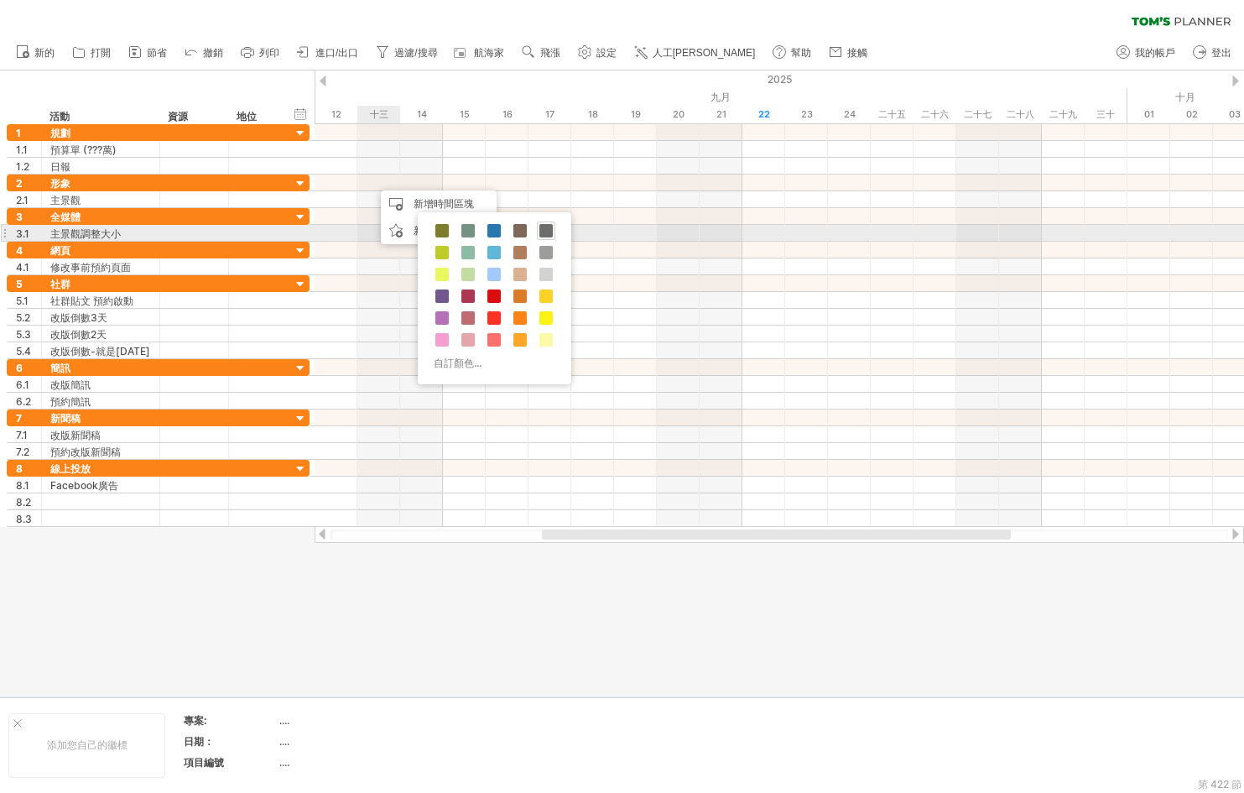
click at [545, 232] on span at bounding box center [546, 230] width 13 height 13
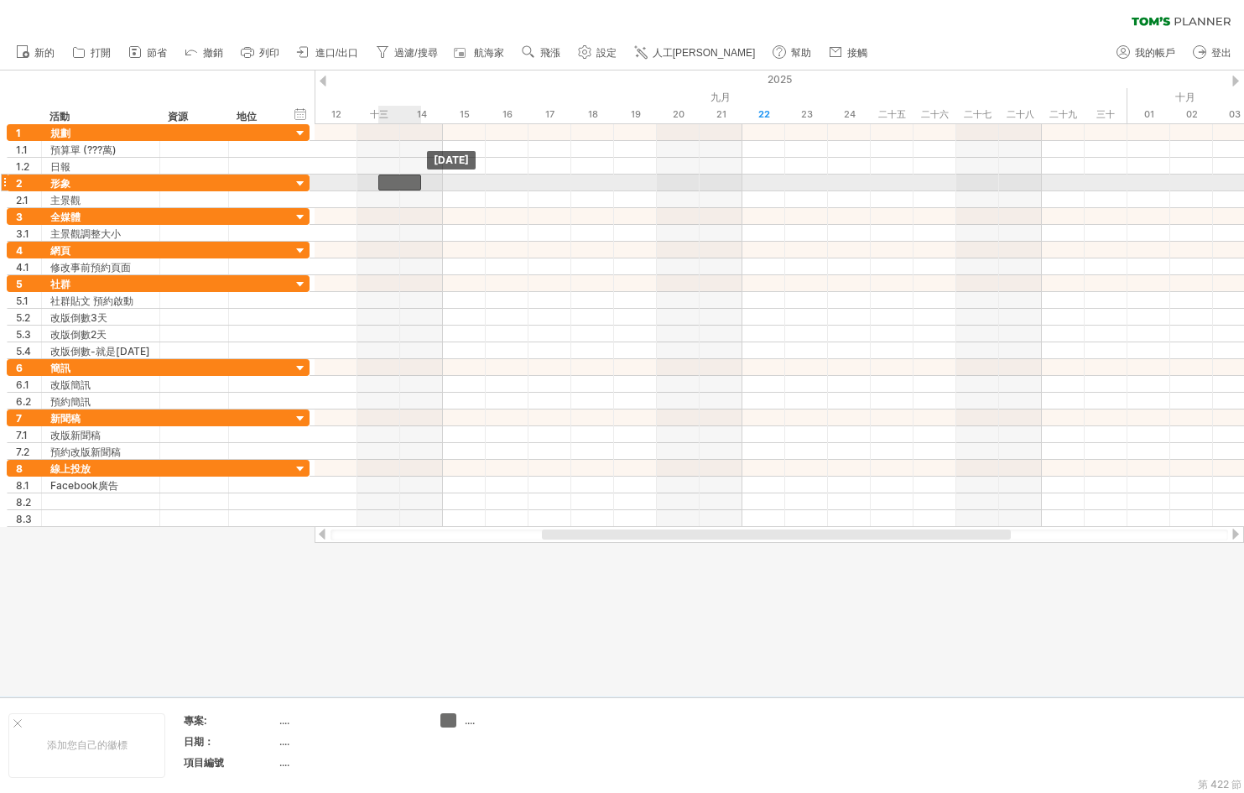
drag, startPoint x: 408, startPoint y: 179, endPoint x: 398, endPoint y: 181, distance: 10.4
click at [398, 181] on div at bounding box center [399, 183] width 43 height 16
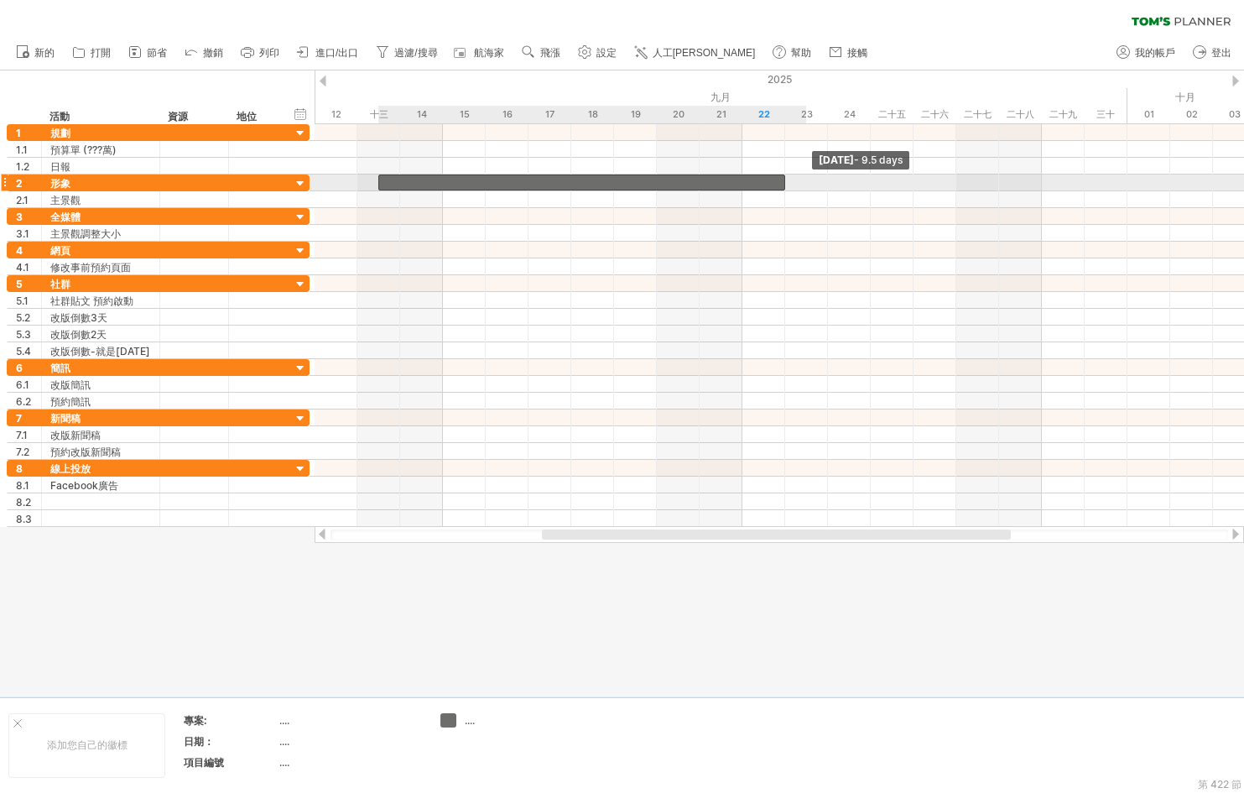
drag, startPoint x: 423, startPoint y: 180, endPoint x: 783, endPoint y: 180, distance: 360.0
click at [783, 180] on span at bounding box center [785, 183] width 7 height 16
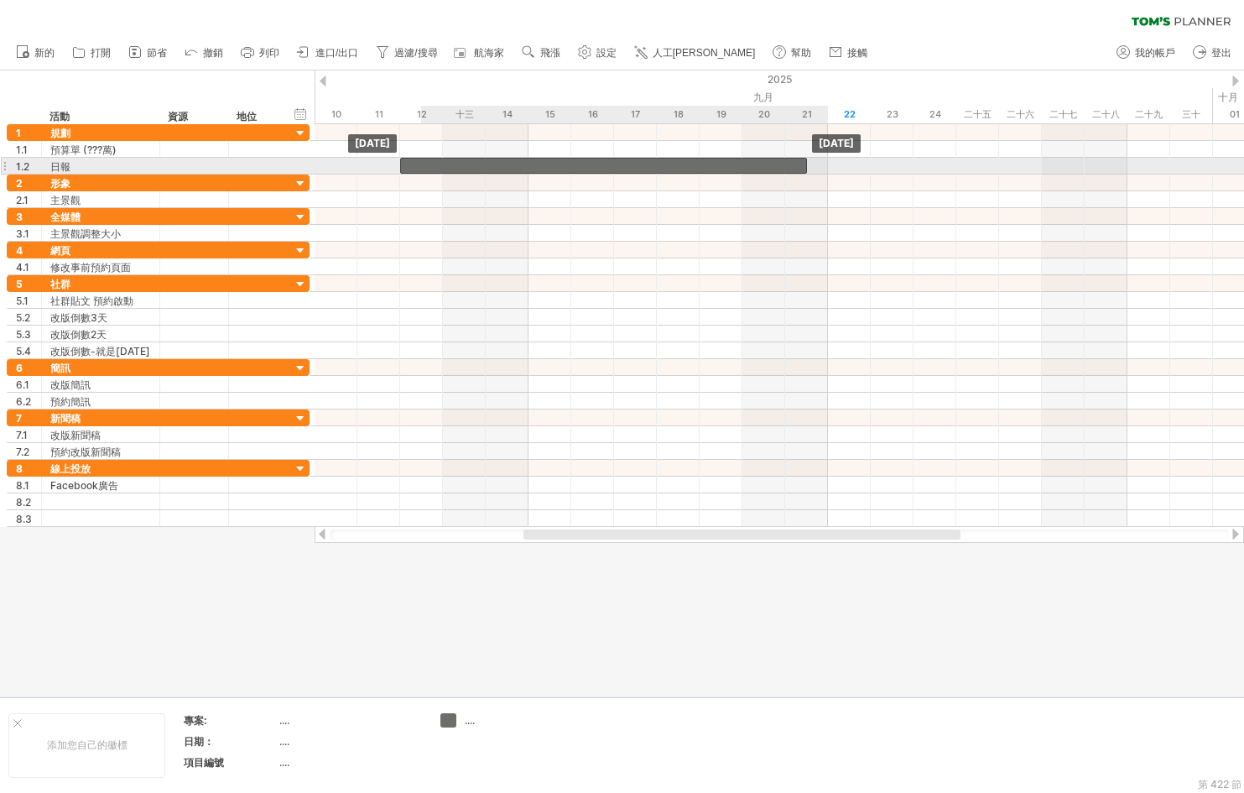
drag, startPoint x: 498, startPoint y: 182, endPoint x: 525, endPoint y: 164, distance: 32.8
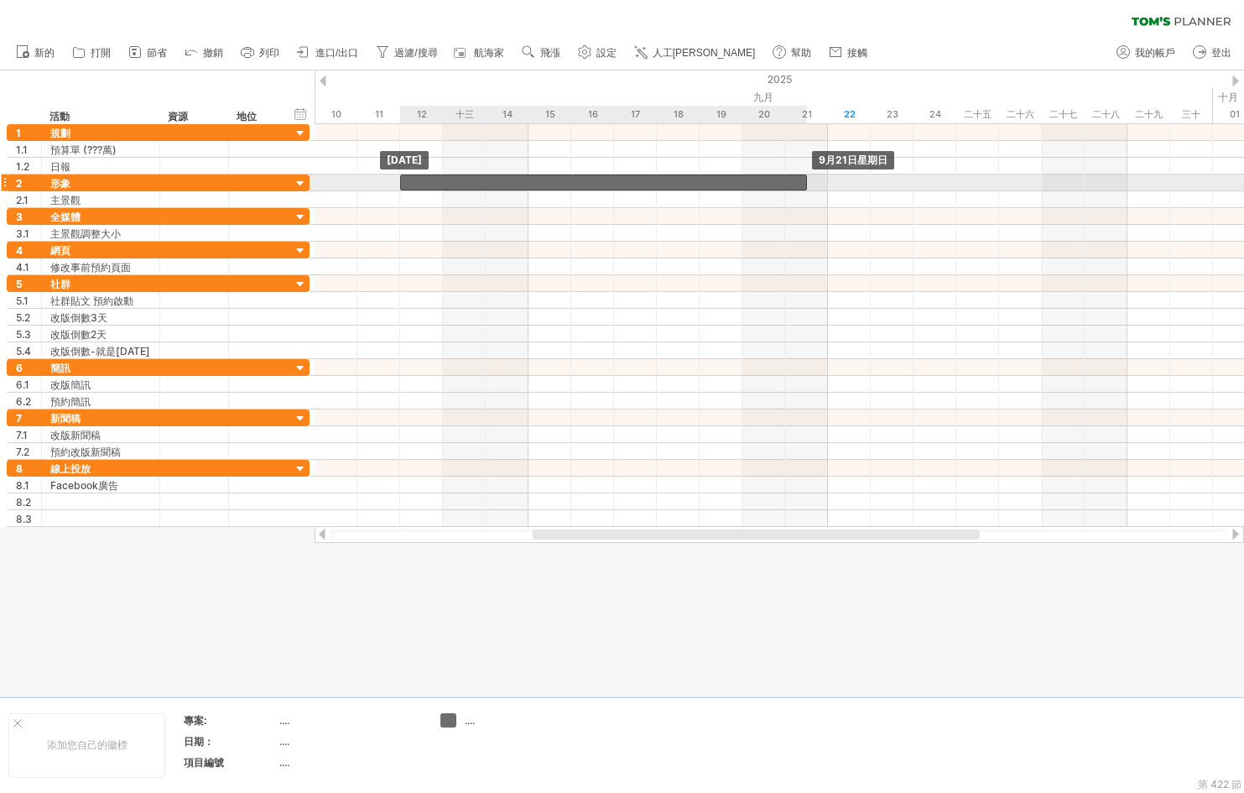
drag, startPoint x: 494, startPoint y: 159, endPoint x: 491, endPoint y: 180, distance: 21.2
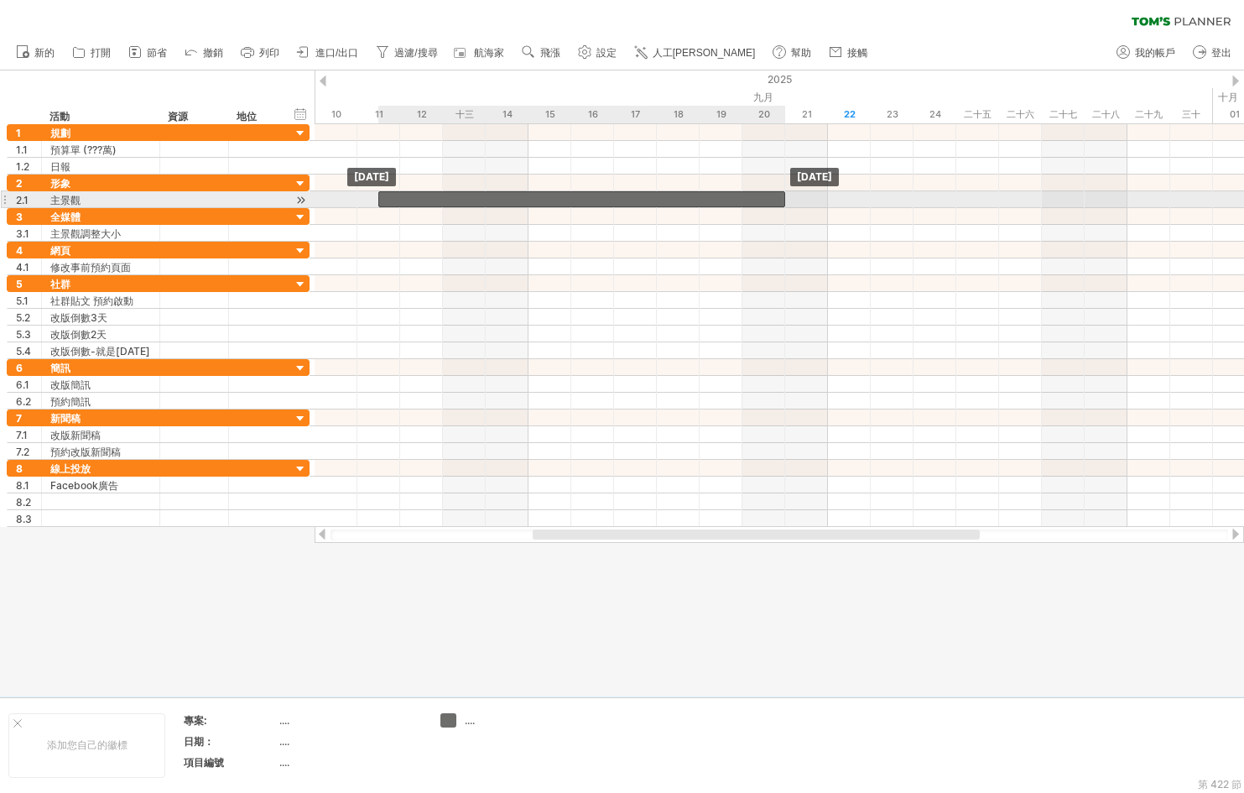
drag, startPoint x: 665, startPoint y: 200, endPoint x: 637, endPoint y: 203, distance: 27.9
click at [637, 203] on div at bounding box center [581, 199] width 407 height 16
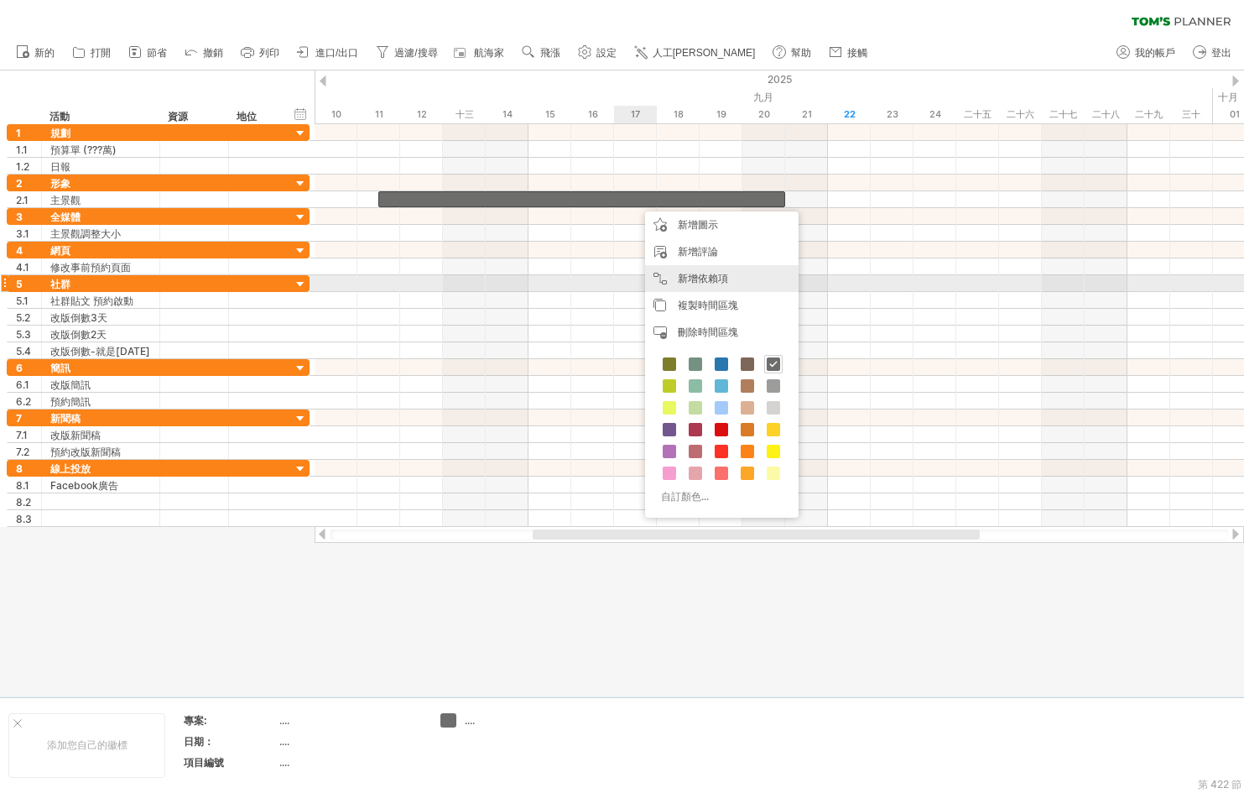
click at [701, 287] on div "新增依賴項 當你需要以特定順序完成任務時，可以使用依賴關係。例如，如果你正在建造房屋，則需要先完成「建造牆壁」任務，然後才能開始「建造屋頂」任務：" at bounding box center [722, 278] width 154 height 27
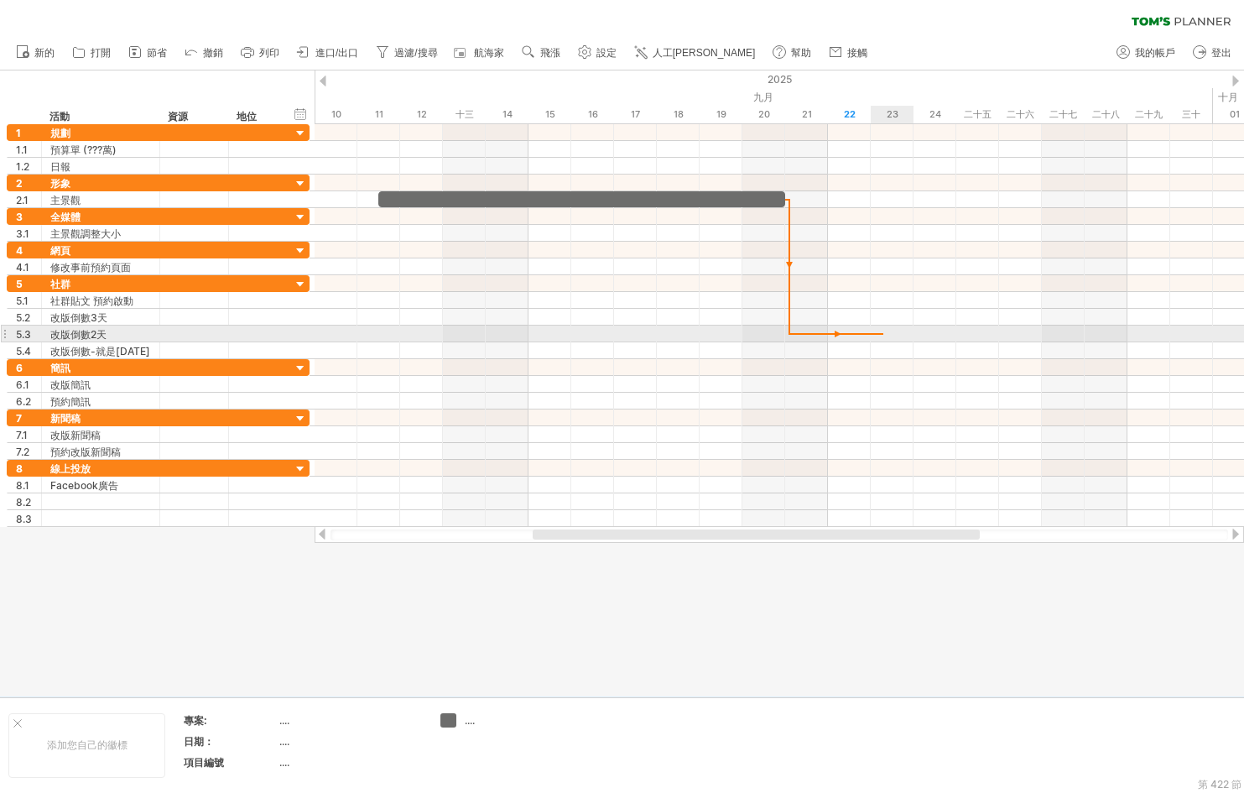
click at [884, 337] on div at bounding box center [780, 334] width 930 height 17
